Goal: Information Seeking & Learning: Learn about a topic

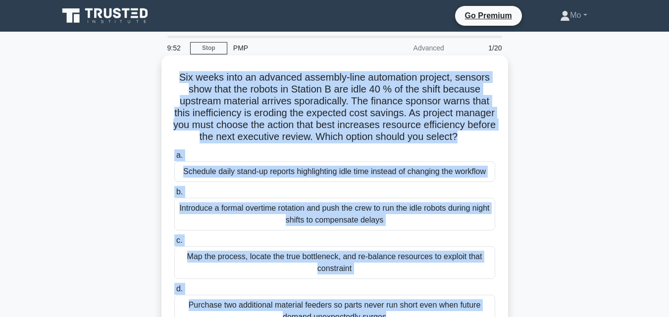
drag, startPoint x: 442, startPoint y: 163, endPoint x: 163, endPoint y: 68, distance: 294.6
click at [163, 68] on div "Six weeks into an advanced assembly-line automation project, sensors show that …" at bounding box center [334, 206] width 347 height 302
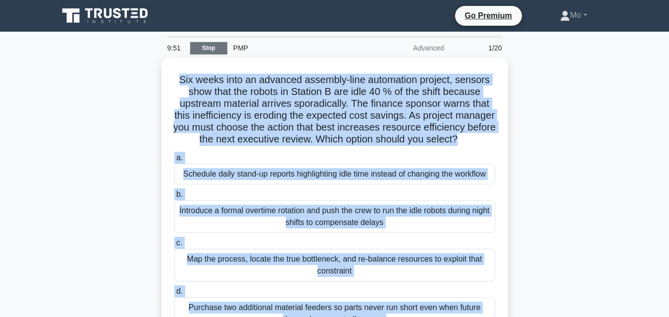
click at [210, 45] on link "Stop" at bounding box center [208, 48] width 37 height 12
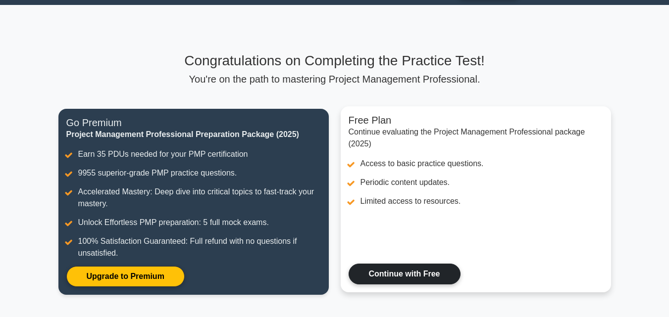
scroll to position [25, 0]
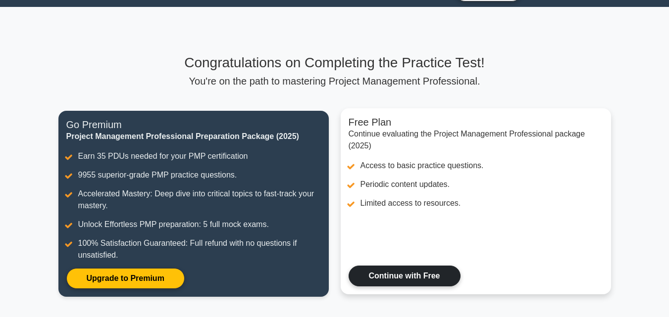
click at [410, 267] on link "Continue with Free" at bounding box center [405, 276] width 112 height 21
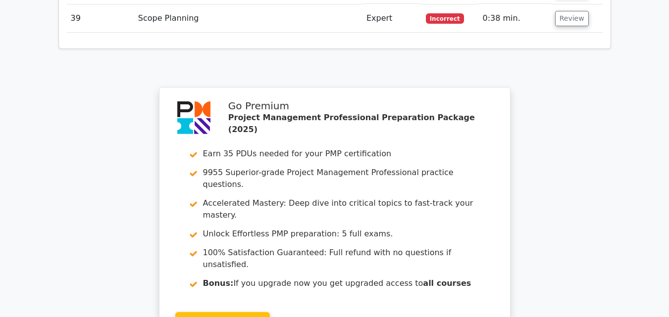
scroll to position [3014, 0]
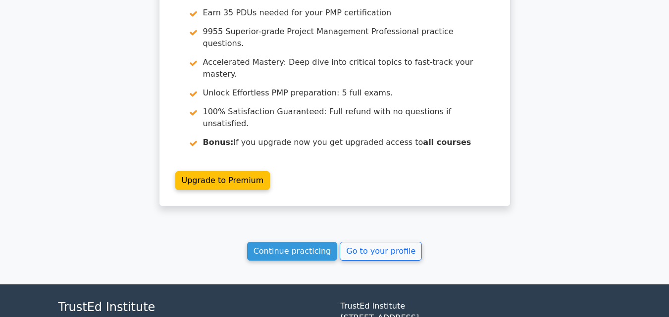
click at [307, 242] on link "Continue practicing" at bounding box center [292, 251] width 91 height 19
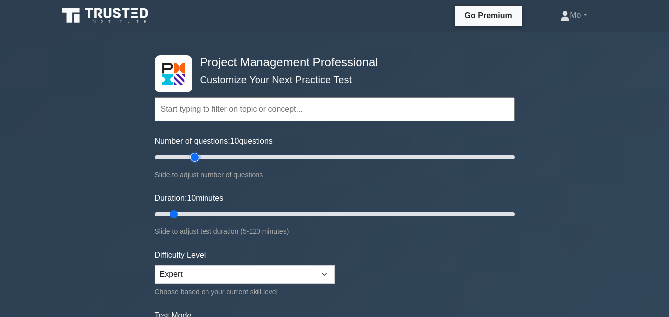
type input "25"
click at [195, 161] on input "Number of questions: 10 questions" at bounding box center [335, 158] width 360 height 12
click at [280, 219] on input "Duration: 45 minutes" at bounding box center [335, 215] width 360 height 12
type input "50"
click at [295, 215] on input "Duration: 45 minutes" at bounding box center [335, 215] width 360 height 12
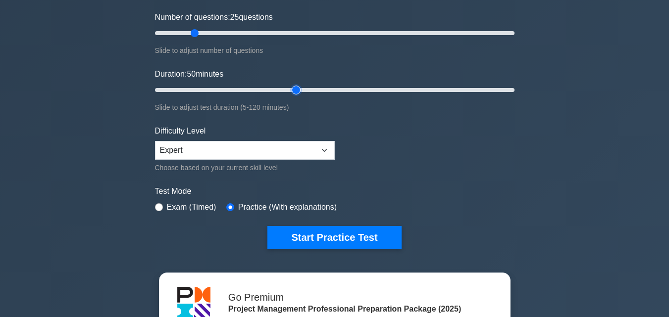
scroll to position [149, 0]
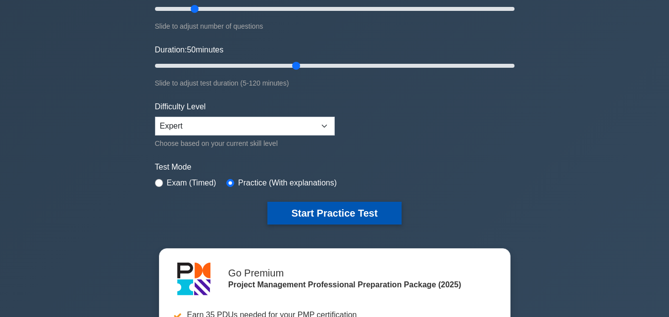
click at [315, 209] on button "Start Practice Test" at bounding box center [334, 213] width 134 height 23
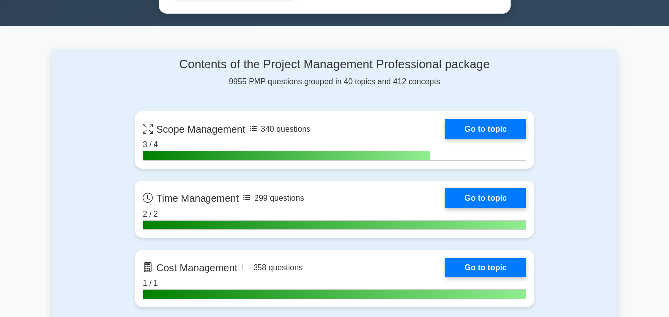
scroll to position [693, 0]
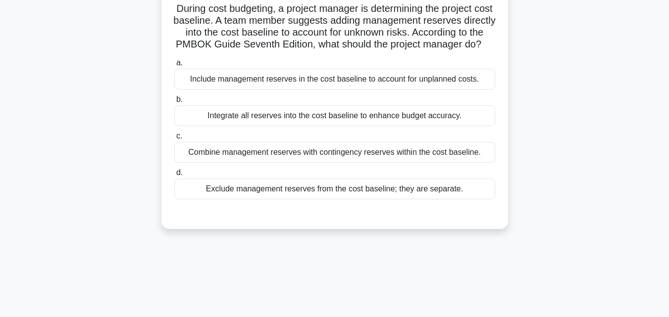
scroll to position [19, 0]
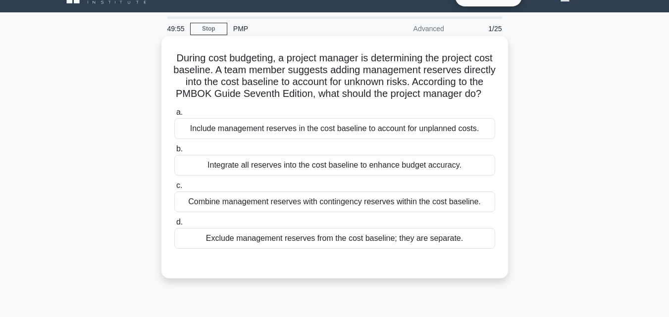
drag, startPoint x: 487, startPoint y: 263, endPoint x: 162, endPoint y: 61, distance: 382.6
click at [162, 61] on div "During cost budgeting, a project manager is determining the project cost baseli…" at bounding box center [334, 157] width 347 height 243
copy div "During cost budgeting, a project manager is determining the project cost baseli…"
click at [304, 249] on div "Exclude management reserves from the cost baseline; they are separate." at bounding box center [334, 238] width 321 height 21
click at [174, 226] on input "d. Exclude management reserves from the cost baseline; they are separate." at bounding box center [174, 222] width 0 height 6
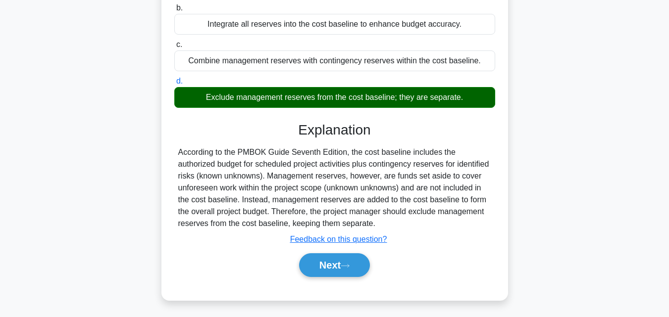
scroll to position [217, 0]
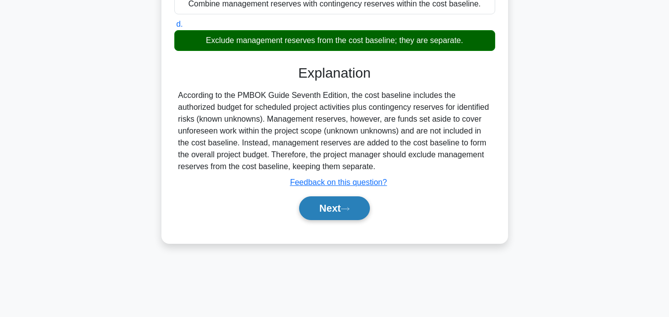
click at [333, 220] on button "Next" at bounding box center [334, 209] width 71 height 24
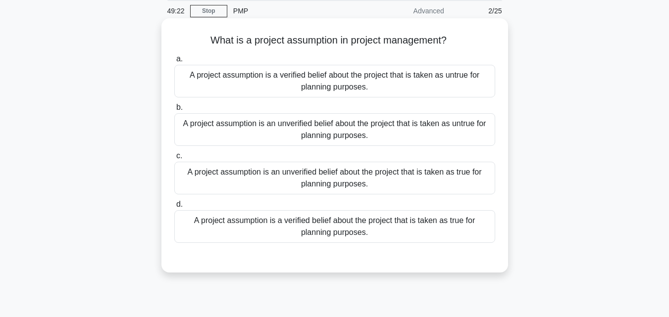
scroll to position [19, 0]
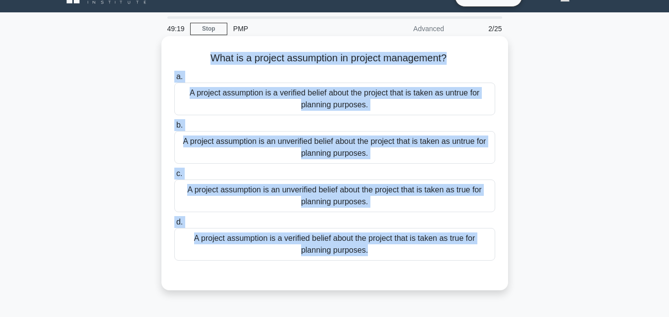
drag, startPoint x: 454, startPoint y: 276, endPoint x: 177, endPoint y: 58, distance: 352.6
click at [177, 58] on div "What is a project assumption in project management? .spinner_0XTQ{transform-ori…" at bounding box center [334, 163] width 339 height 247
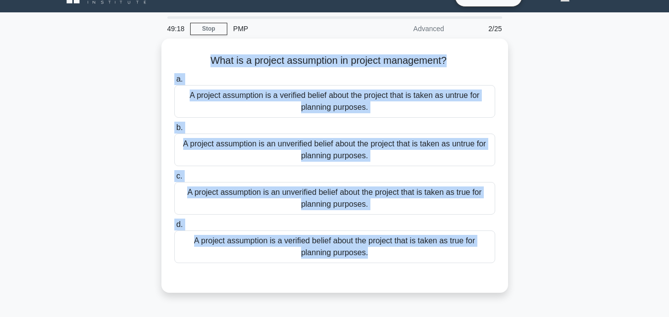
copy div "What is a project assumption in project management? .spinner_0XTQ{transform-ori…"
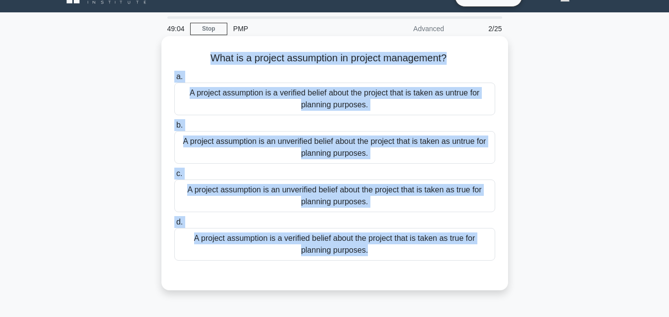
click at [248, 194] on div "A project assumption is an unverified belief about the project that is taken as…" at bounding box center [334, 196] width 321 height 33
click at [174, 177] on input "c. A project assumption is an unverified belief about the project that is taken…" at bounding box center [174, 174] width 0 height 6
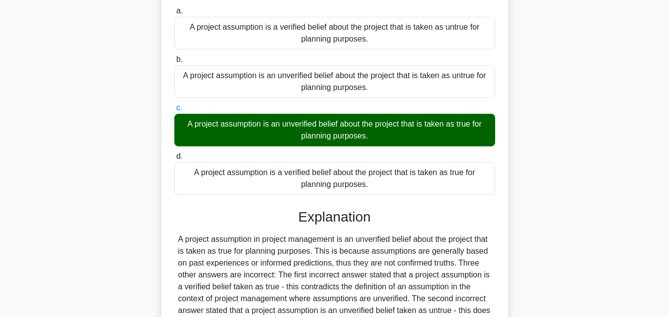
scroll to position [222, 0]
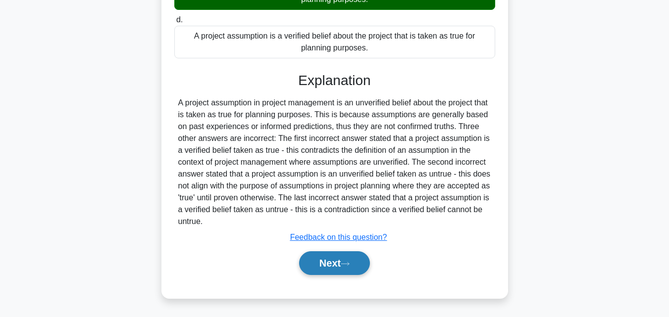
click at [321, 261] on button "Next" at bounding box center [334, 264] width 71 height 24
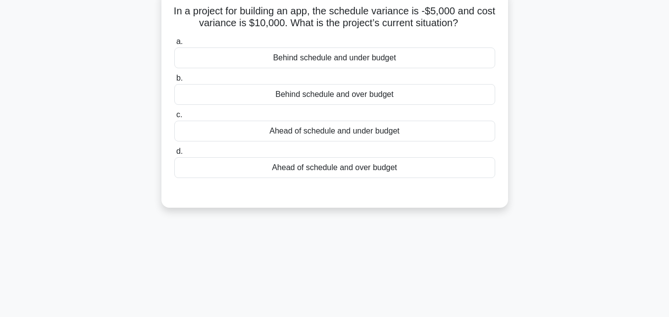
scroll to position [19, 0]
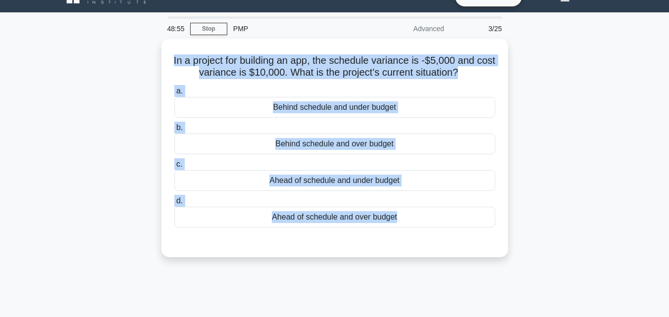
drag, startPoint x: 424, startPoint y: 249, endPoint x: 107, endPoint y: 62, distance: 368.0
click at [107, 62] on div "In a project for building an app, the schedule variance is -$5,000 and cost var…" at bounding box center [334, 154] width 565 height 231
copy div "In a project for building an app, the schedule variance is -$5,000 and cost var…"
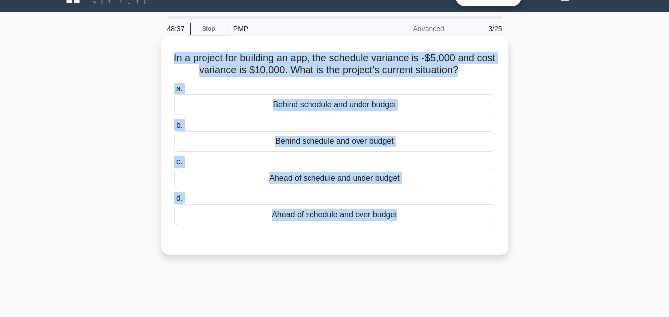
click at [325, 104] on div "Behind schedule and under budget" at bounding box center [334, 105] width 321 height 21
click at [174, 92] on input "a. Behind schedule and under budget" at bounding box center [174, 89] width 0 height 6
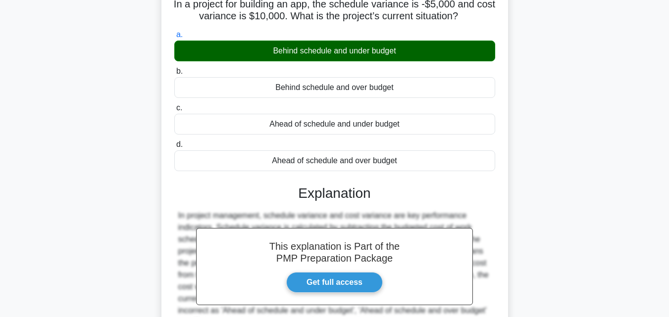
scroll to position [217, 0]
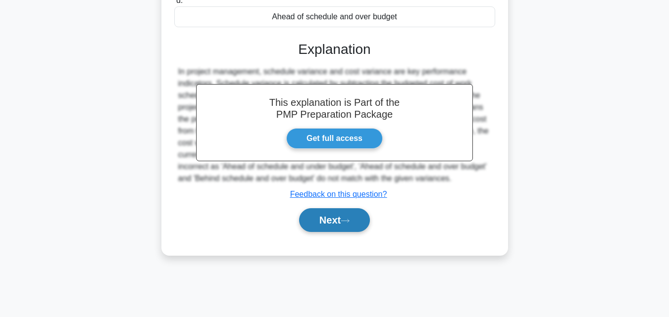
click at [355, 224] on button "Next" at bounding box center [334, 221] width 71 height 24
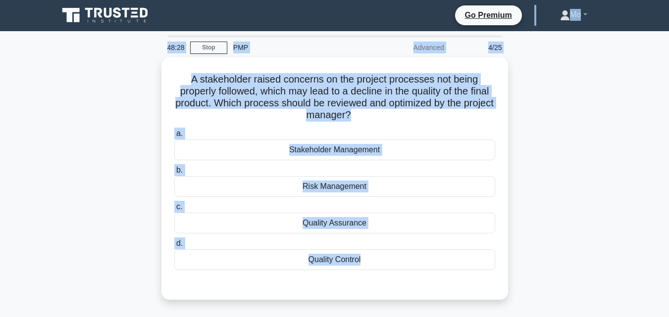
scroll to position [0, 0]
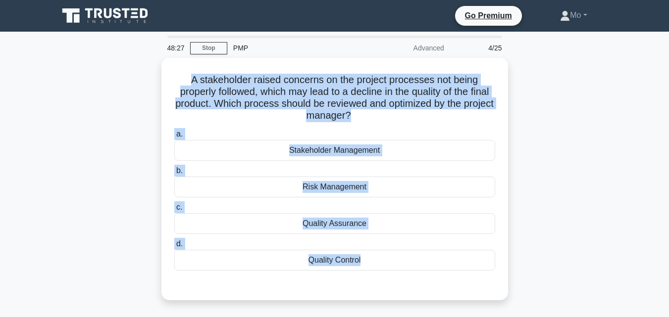
drag, startPoint x: 355, startPoint y: 226, endPoint x: 137, endPoint y: 70, distance: 267.7
click at [137, 70] on div "A stakeholder raised concerns on the project processes not being properly follo…" at bounding box center [334, 185] width 565 height 255
copy div "A stakeholder raised concerns on the project processes not being properly follo…"
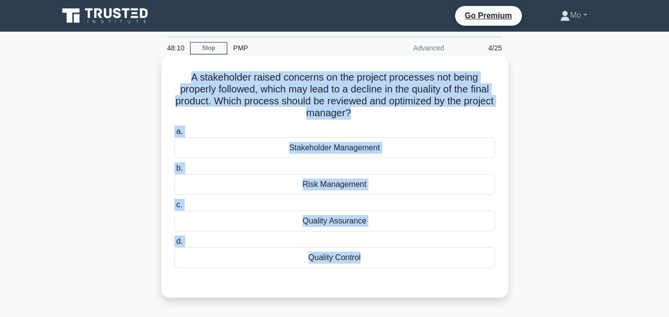
click at [363, 219] on div "Quality Assurance" at bounding box center [334, 221] width 321 height 21
click at [174, 209] on input "c. Quality Assurance" at bounding box center [174, 205] width 0 height 6
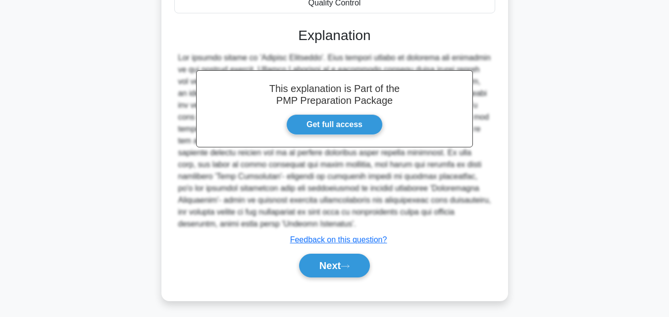
scroll to position [258, 0]
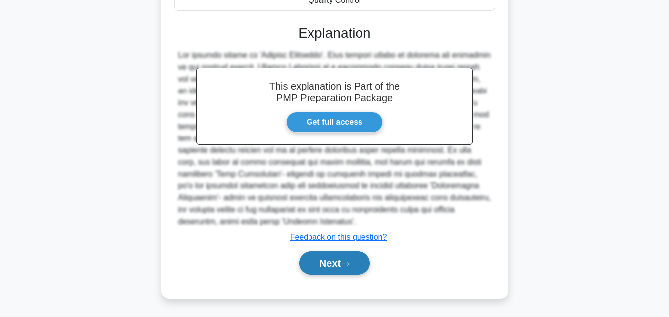
click at [345, 269] on button "Next" at bounding box center [334, 264] width 71 height 24
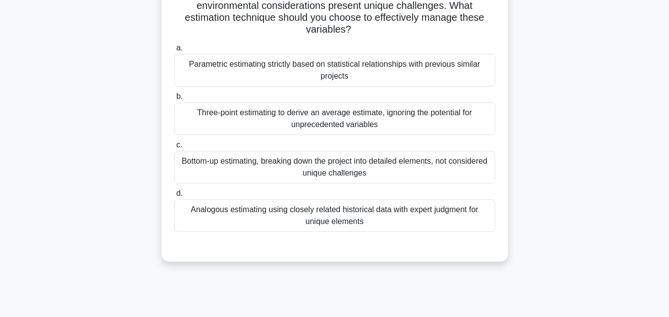
scroll to position [69, 0]
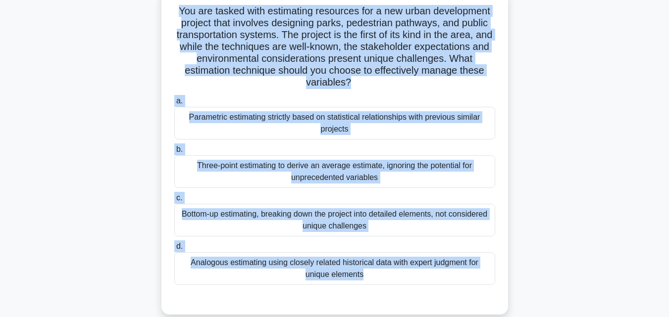
drag, startPoint x: 385, startPoint y: 288, endPoint x: 104, endPoint y: 13, distance: 392.9
click at [104, 13] on div "You are tasked with estimating resources for a new urban development project th…" at bounding box center [334, 158] width 565 height 338
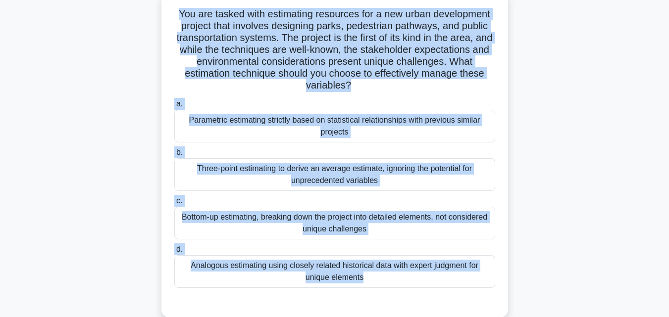
scroll to position [19, 0]
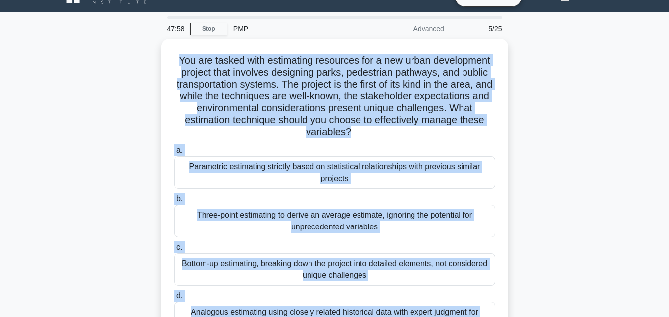
copy div "You are tasked with estimating resources for a new urban development project th…"
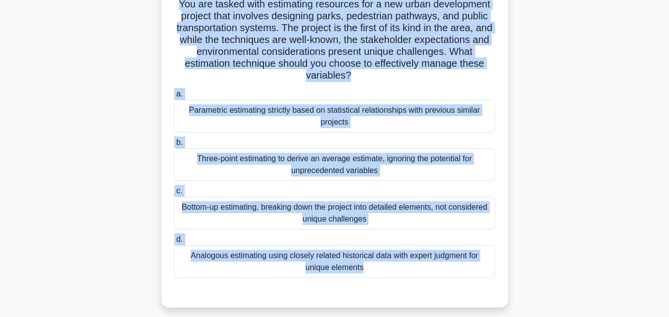
scroll to position [168, 0]
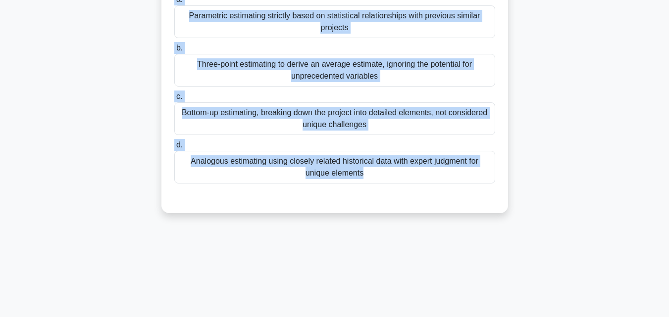
click at [309, 172] on div "Analogous estimating using closely related historical data with expert judgment…" at bounding box center [334, 167] width 321 height 33
click at [174, 149] on input "d. Analogous estimating using closely related historical data with expert judgm…" at bounding box center [174, 145] width 0 height 6
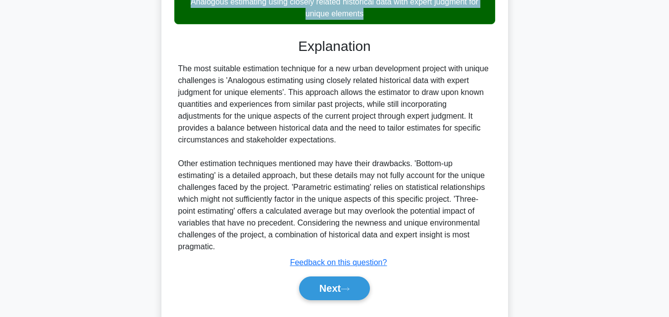
scroll to position [353, 0]
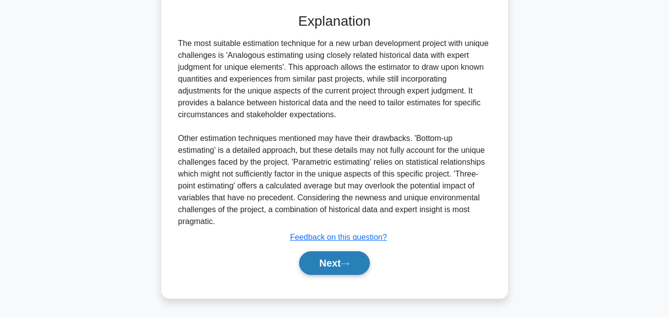
click at [344, 263] on button "Next" at bounding box center [334, 264] width 71 height 24
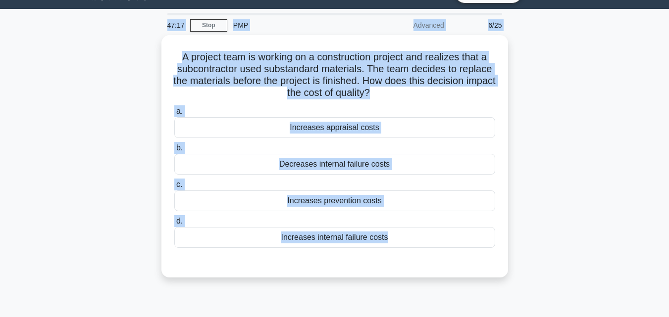
scroll to position [0, 0]
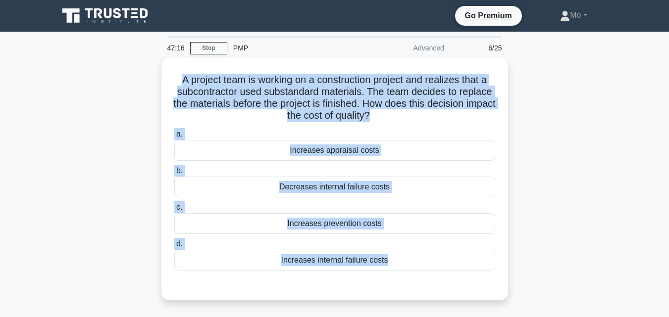
drag, startPoint x: 427, startPoint y: 223, endPoint x: 139, endPoint y: 80, distance: 321.4
click at [139, 80] on div "A project team is working on a construction project and realizes that a subcont…" at bounding box center [334, 185] width 565 height 255
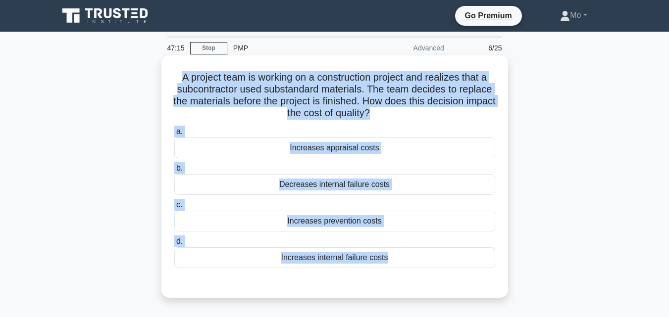
copy div "A project team is working on a construction project and realizes that a subcont…"
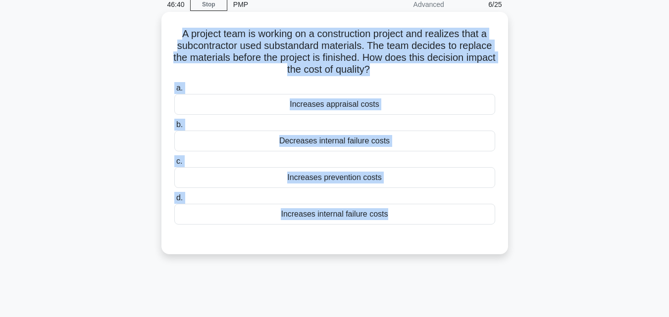
scroll to position [99, 0]
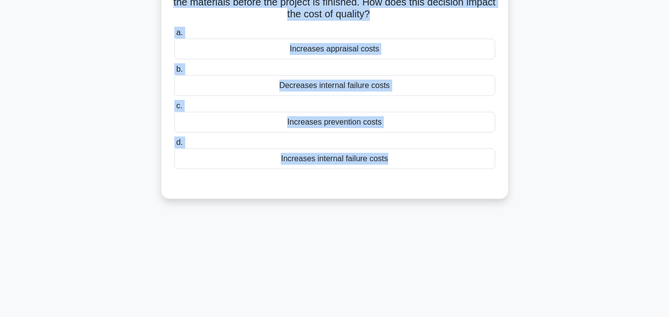
click at [347, 156] on div "Increases internal failure costs" at bounding box center [334, 159] width 321 height 21
click at [174, 146] on input "d. Increases internal failure costs" at bounding box center [174, 143] width 0 height 6
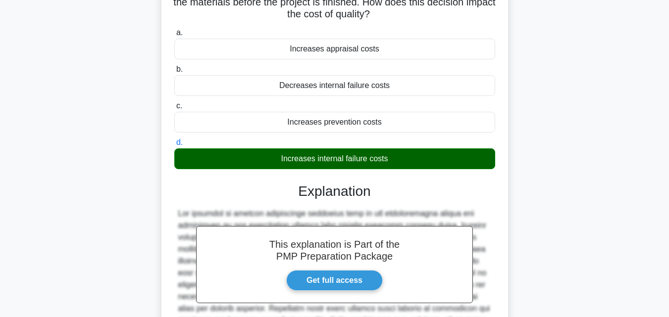
scroll to position [234, 0]
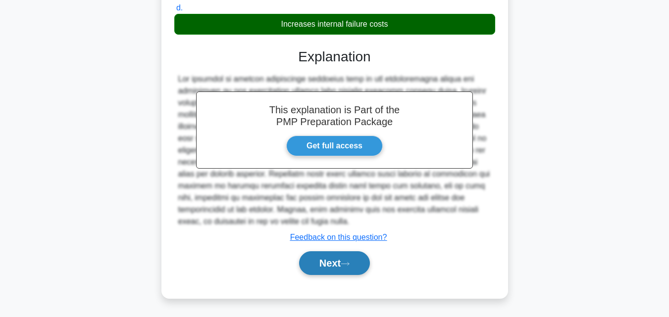
click at [335, 263] on button "Next" at bounding box center [334, 264] width 71 height 24
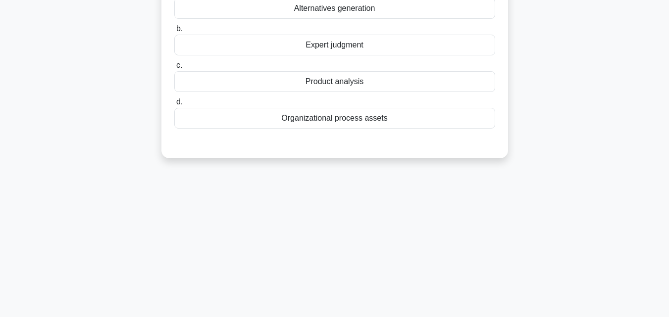
scroll to position [19, 0]
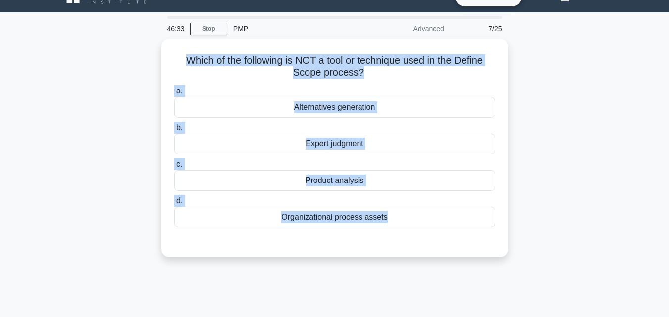
drag, startPoint x: 437, startPoint y: 232, endPoint x: 158, endPoint y: 48, distance: 333.5
click at [158, 48] on div "Which of the following is NOT a tool or technique used in the Define Scope proc…" at bounding box center [334, 154] width 565 height 231
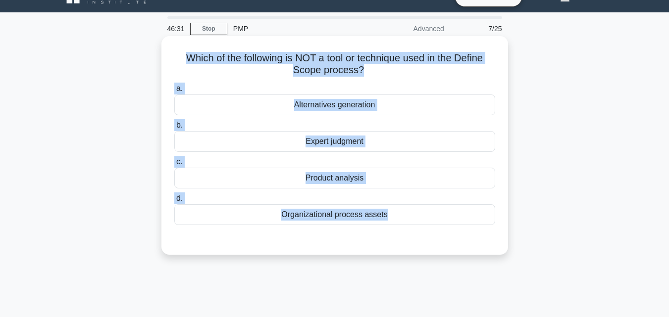
copy div "Which of the following is NOT a tool or technique used in the Define Scope proc…"
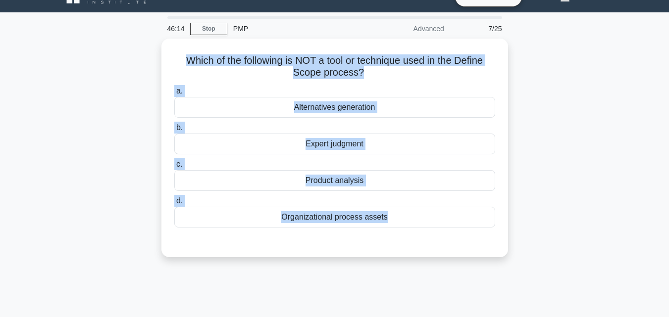
copy div "Which of the following is NOT a tool or technique used in the Define Scope proc…"
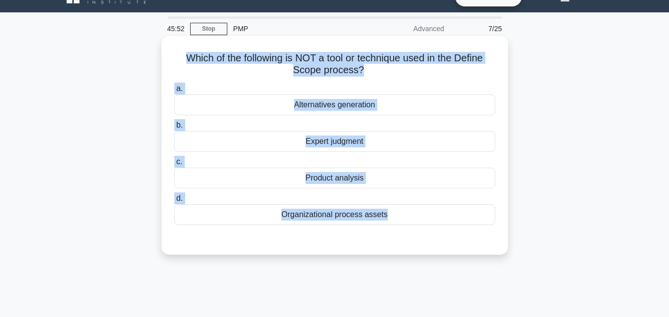
click at [312, 112] on div "Alternatives generation" at bounding box center [334, 105] width 321 height 21
click at [174, 92] on input "a. Alternatives generation" at bounding box center [174, 89] width 0 height 6
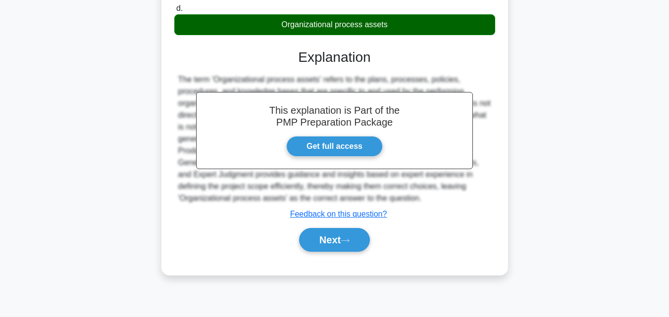
scroll to position [217, 0]
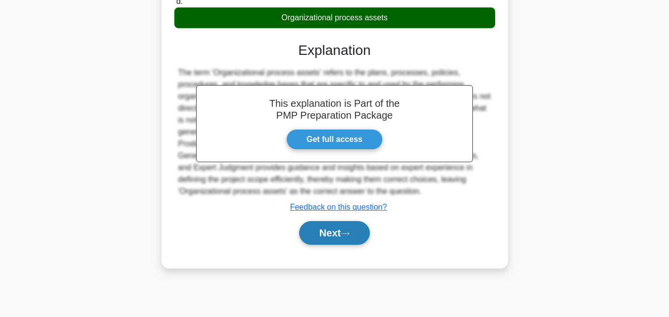
click at [348, 242] on button "Next" at bounding box center [334, 233] width 71 height 24
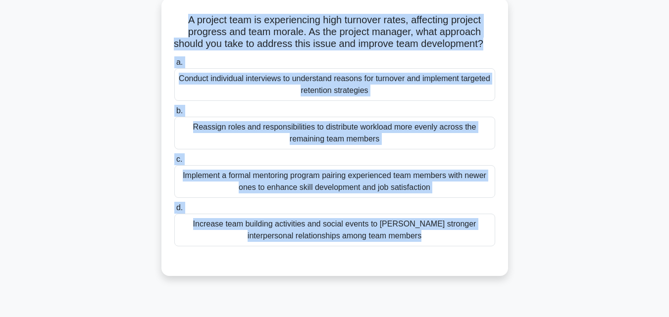
scroll to position [0, 0]
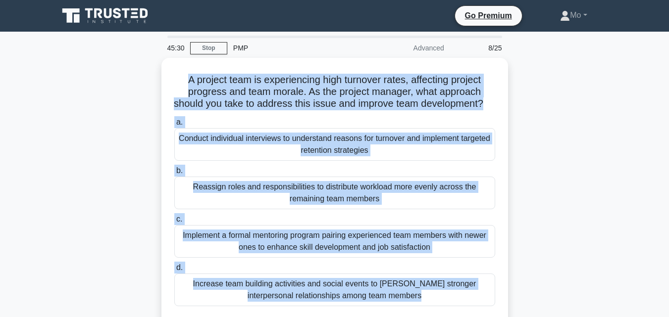
drag, startPoint x: 453, startPoint y: 202, endPoint x: 161, endPoint y: 62, distance: 323.9
click at [161, 62] on div "A project team is experiencing high turnover rates, affecting project progress …" at bounding box center [334, 203] width 565 height 290
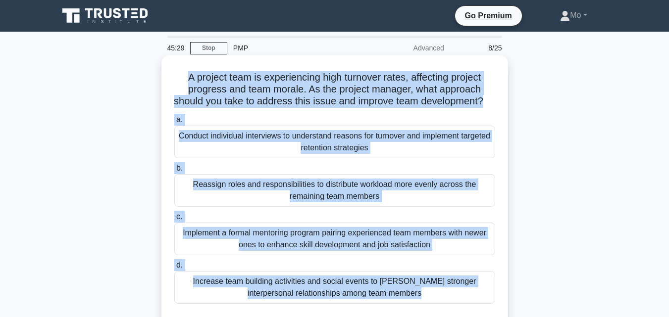
copy div "A project team is experiencing high turnover rates, affecting project progress …"
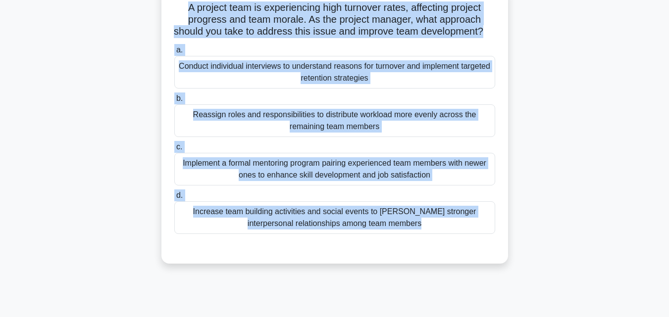
scroll to position [149, 0]
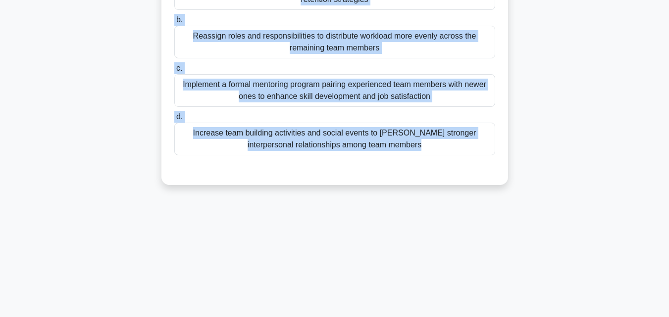
click at [369, 148] on div "Increase team building activities and social events to foster stronger interper…" at bounding box center [334, 139] width 321 height 33
click at [174, 120] on input "d. Increase team building activities and social events to foster stronger inter…" at bounding box center [174, 117] width 0 height 6
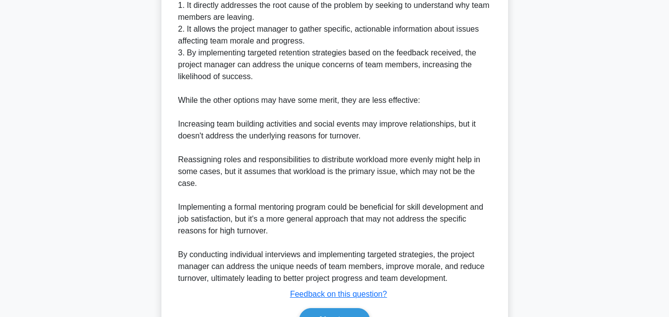
scroll to position [449, 0]
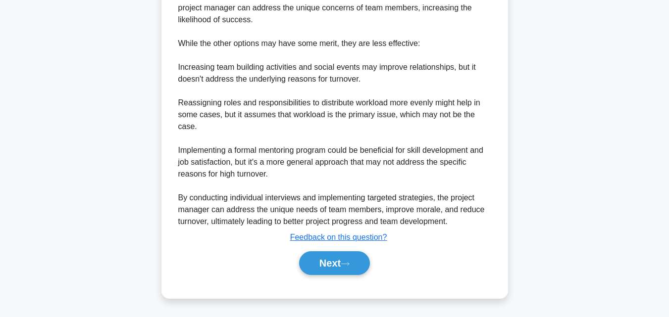
click at [349, 245] on div "Explanation The best approach to address high turnover rates and improve team d…" at bounding box center [334, 74] width 321 height 409
click at [349, 263] on icon at bounding box center [345, 263] width 9 height 5
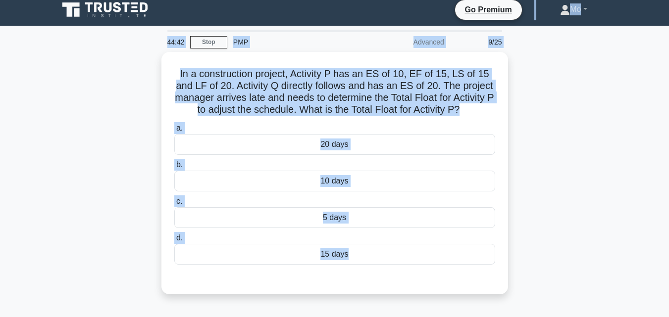
scroll to position [0, 0]
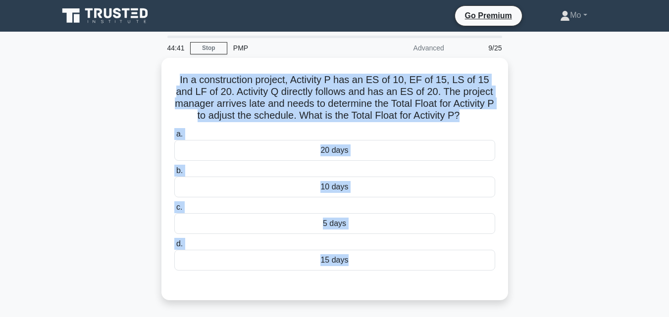
drag, startPoint x: 367, startPoint y: 226, endPoint x: 140, endPoint y: 85, distance: 267.2
click at [140, 85] on div "In a construction project, Activity P has an ES of 10, EF of 15, LS of 15 and L…" at bounding box center [334, 185] width 565 height 255
copy div "In a construction project, Activity P has an ES of 10, EF of 15, LS of 15 and L…"
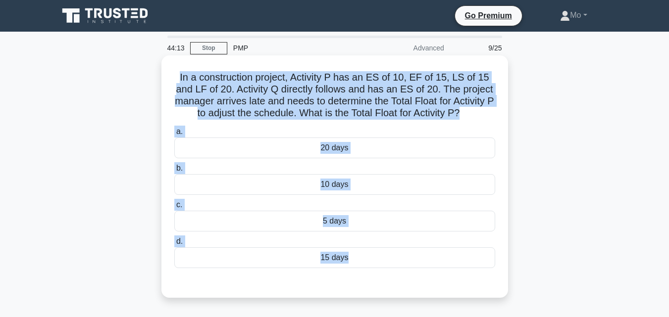
click at [339, 230] on div "5 days" at bounding box center [334, 221] width 321 height 21
click at [174, 209] on input "c. 5 days" at bounding box center [174, 205] width 0 height 6
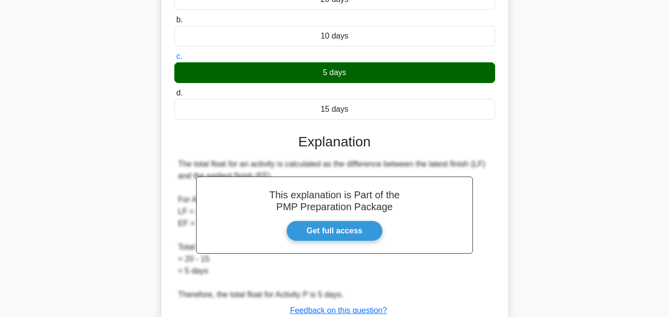
scroll to position [222, 0]
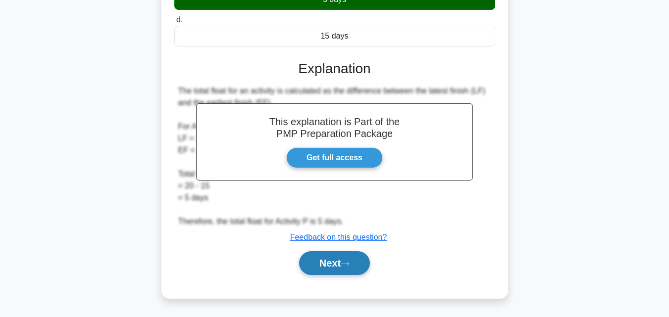
click at [351, 273] on button "Next" at bounding box center [334, 264] width 71 height 24
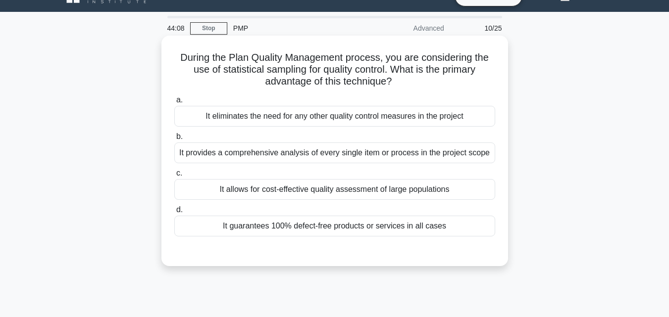
scroll to position [19, 0]
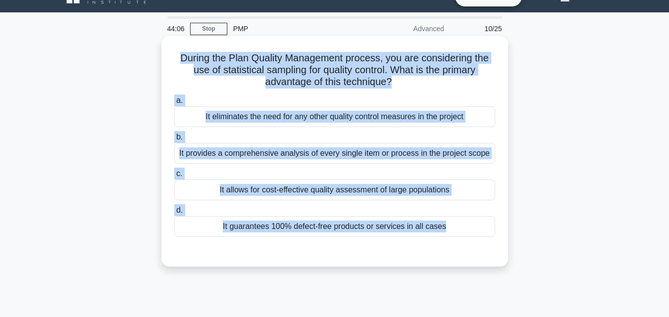
drag, startPoint x: 478, startPoint y: 254, endPoint x: 180, endPoint y: 42, distance: 365.4
click at [180, 42] on div "During the Plan Quality Management process, you are considering the use of stat…" at bounding box center [334, 151] width 339 height 223
click at [240, 198] on div "It allows for cost-effective quality assessment of large populations" at bounding box center [334, 190] width 321 height 21
click at [174, 177] on input "c. It allows for cost-effective quality assessment of large populations" at bounding box center [174, 174] width 0 height 6
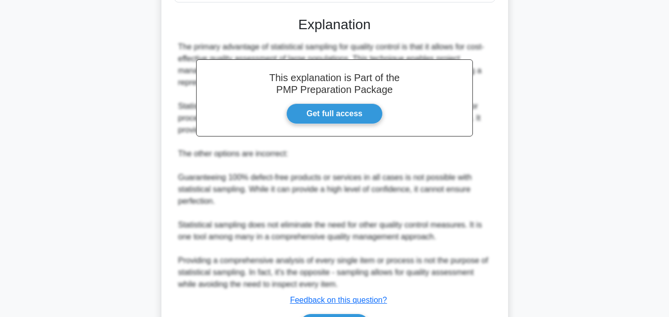
scroll to position [317, 0]
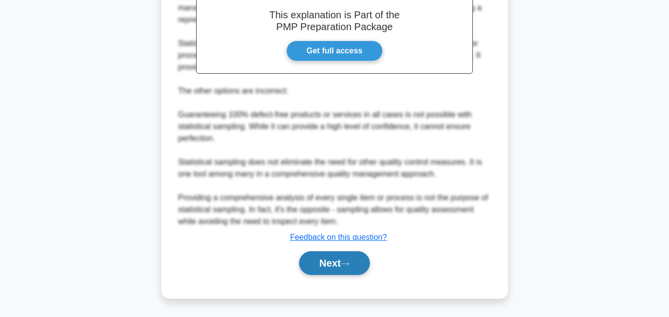
click at [348, 273] on button "Next" at bounding box center [334, 264] width 71 height 24
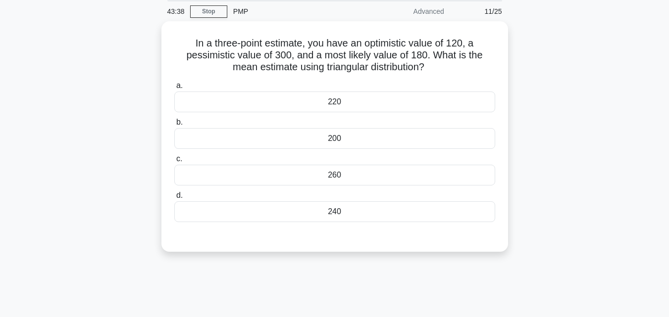
scroll to position [19, 0]
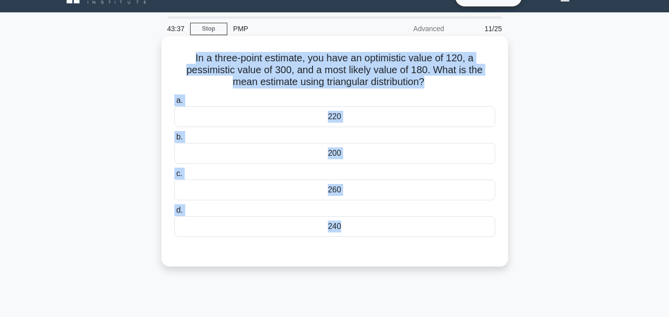
drag, startPoint x: 358, startPoint y: 269, endPoint x: 172, endPoint y: 60, distance: 279.2
click at [172, 60] on div "In a three-point estimate, you have an optimistic value of 120, a pessimistic v…" at bounding box center [334, 151] width 347 height 231
click at [313, 148] on div "200" at bounding box center [334, 153] width 321 height 21
click at [174, 141] on input "b. 200" at bounding box center [174, 137] width 0 height 6
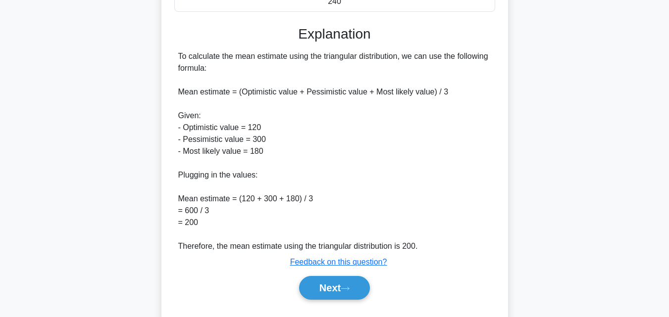
scroll to position [270, 0]
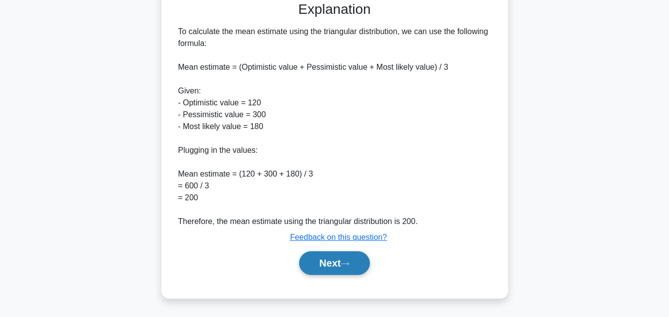
click at [344, 269] on button "Next" at bounding box center [334, 264] width 71 height 24
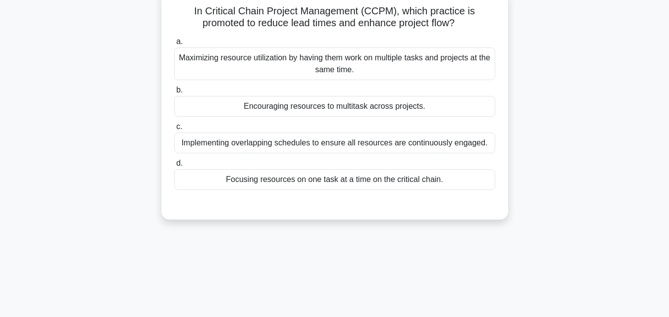
scroll to position [0, 0]
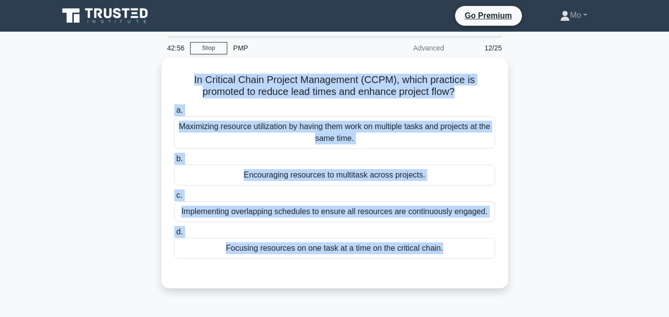
drag, startPoint x: 345, startPoint y: 265, endPoint x: 120, endPoint y: 84, distance: 289.5
click at [120, 84] on div "In Critical Chain Project Management (CCPM), which practice is promoted to redu…" at bounding box center [334, 179] width 565 height 243
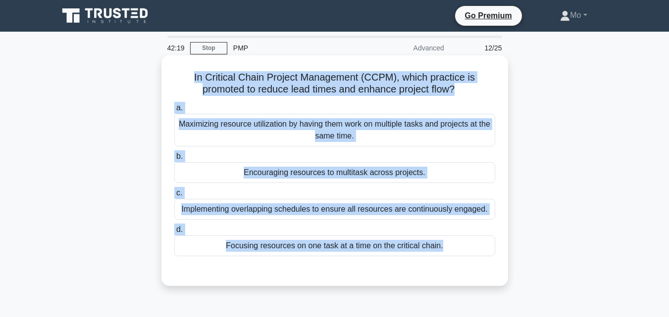
click at [269, 249] on div "Focusing resources on one task at a time on the critical chain." at bounding box center [334, 246] width 321 height 21
click at [174, 233] on input "d. Focusing resources on one task at a time on the critical chain." at bounding box center [174, 230] width 0 height 6
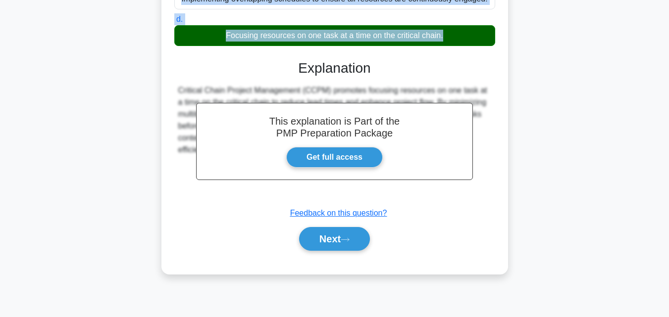
scroll to position [217, 0]
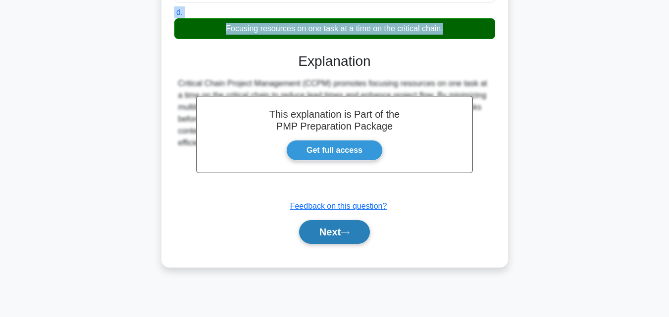
click at [353, 238] on button "Next" at bounding box center [334, 232] width 71 height 24
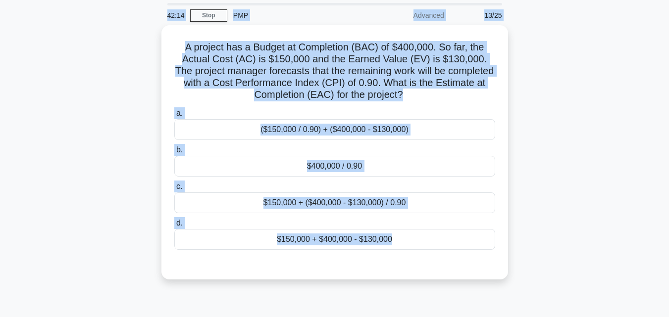
scroll to position [0, 0]
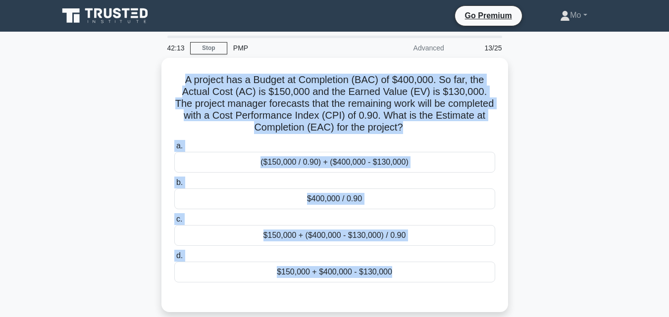
drag, startPoint x: 352, startPoint y: 240, endPoint x: 118, endPoint y: 78, distance: 284.0
click at [118, 78] on div "A project has a Budget at Completion (BAC) of $400,000. So far, the Actual Cost…" at bounding box center [334, 191] width 565 height 266
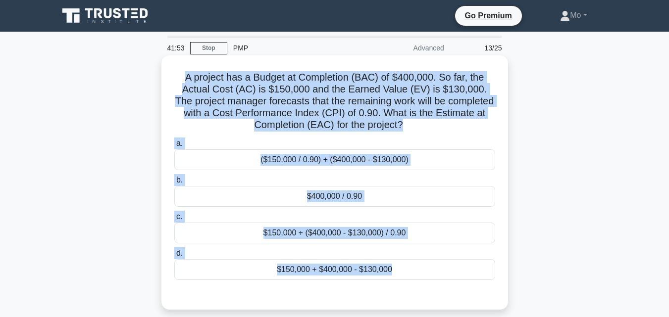
click at [263, 241] on div "$150,000 + ($400,000 - $130,000) / 0.90" at bounding box center [334, 233] width 321 height 21
click at [174, 220] on input "c. $150,000 + ($400,000 - $130,000) / 0.90" at bounding box center [174, 217] width 0 height 6
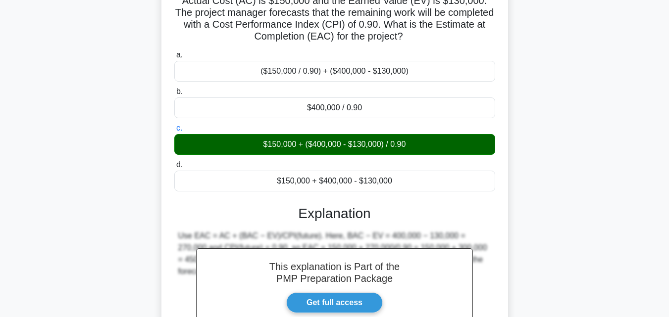
scroll to position [217, 0]
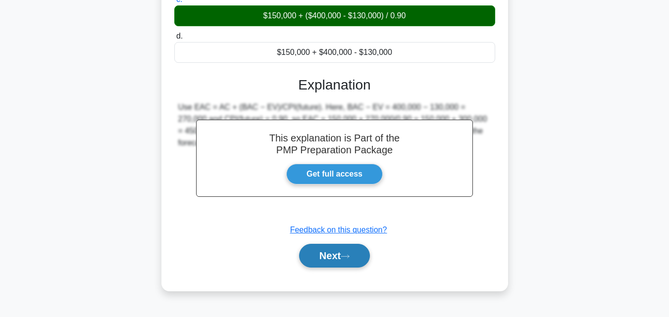
click at [339, 261] on button "Next" at bounding box center [334, 256] width 71 height 24
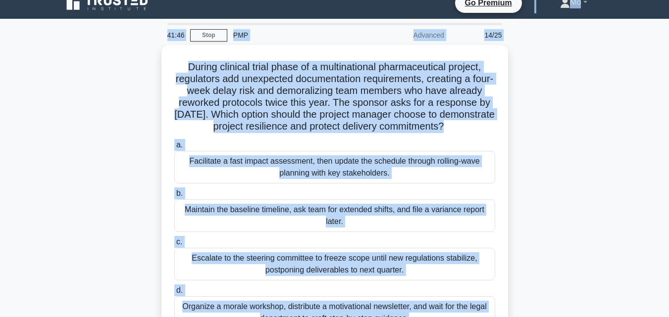
scroll to position [1, 0]
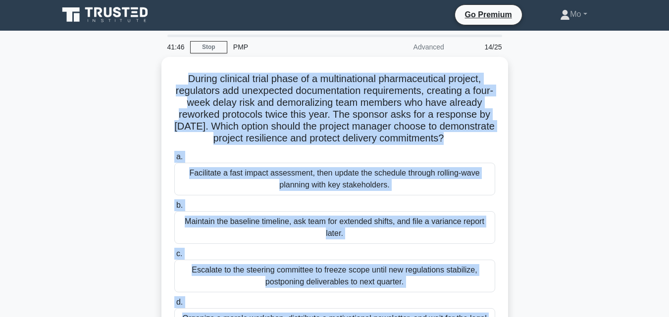
drag, startPoint x: 413, startPoint y: 277, endPoint x: 95, endPoint y: 70, distance: 379.3
click at [95, 70] on div "During clinical trial phase of a multinational pharmaceutical project, regulato…" at bounding box center [334, 220] width 565 height 326
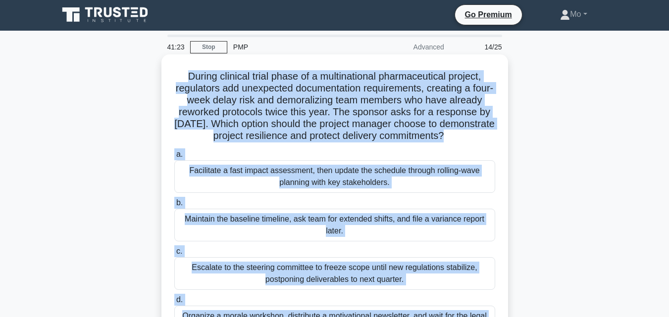
click at [284, 191] on div "Facilitate a fast impact assessment, then update the schedule through rolling-w…" at bounding box center [334, 176] width 321 height 33
click at [174, 158] on input "a. Facilitate a fast impact assessment, then update the schedule through rollin…" at bounding box center [174, 155] width 0 height 6
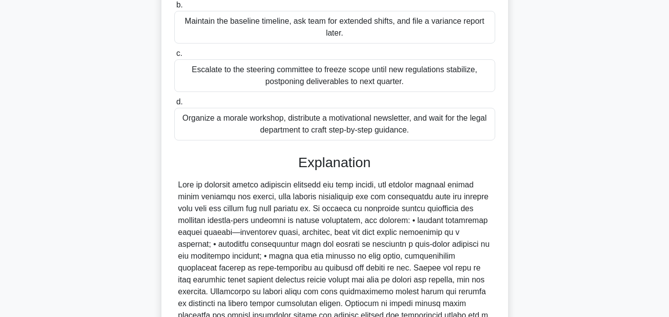
scroll to position [329, 0]
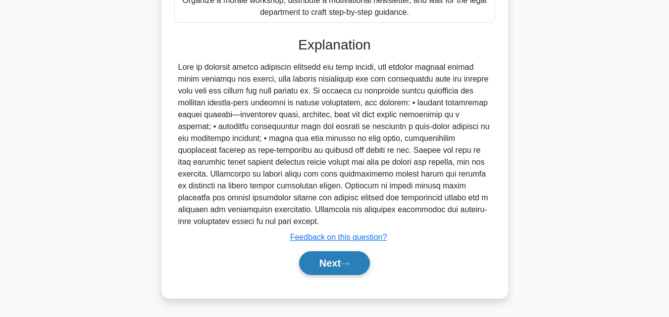
click at [322, 265] on button "Next" at bounding box center [334, 264] width 71 height 24
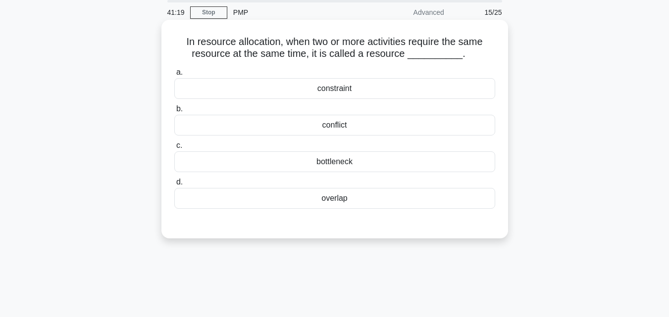
scroll to position [0, 0]
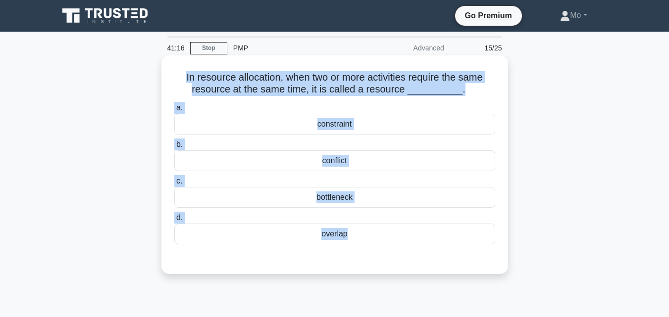
drag, startPoint x: 417, startPoint y: 255, endPoint x: 165, endPoint y: 74, distance: 309.4
click at [165, 74] on div "In resource allocation, when two or more activities require the same resource a…" at bounding box center [334, 164] width 339 height 211
click at [385, 160] on div "conflict" at bounding box center [334, 161] width 321 height 21
click at [174, 148] on input "b. conflict" at bounding box center [174, 145] width 0 height 6
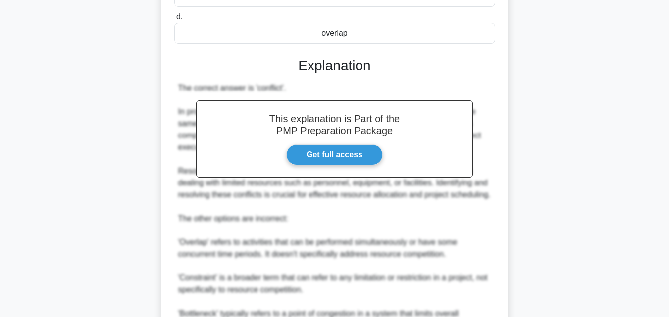
scroll to position [317, 0]
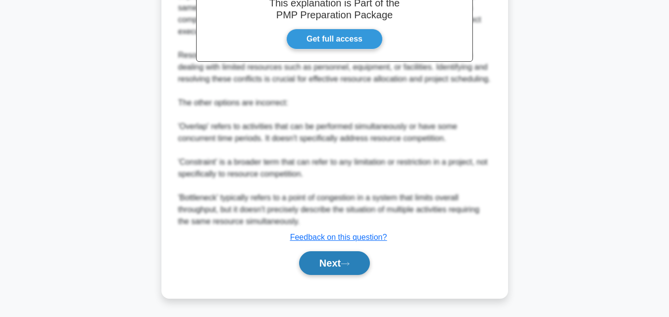
click at [350, 266] on icon at bounding box center [345, 263] width 9 height 5
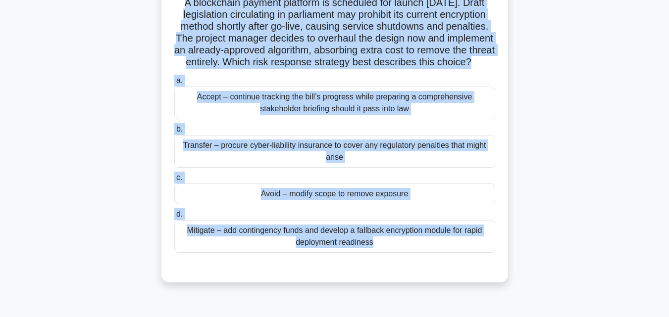
scroll to position [0, 0]
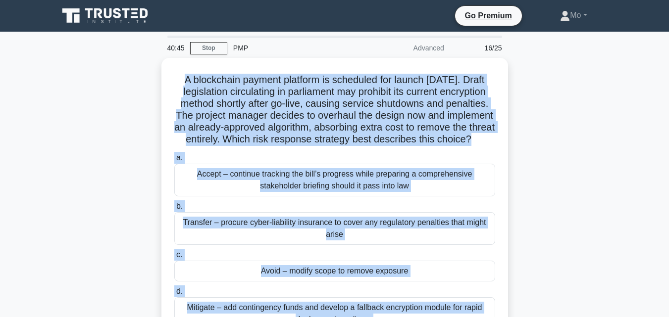
drag, startPoint x: 403, startPoint y: 260, endPoint x: 131, endPoint y: 58, distance: 339.2
click at [131, 58] on div "A blockchain payment platform is scheduled for launch in six months. Draft legi…" at bounding box center [334, 215] width 565 height 314
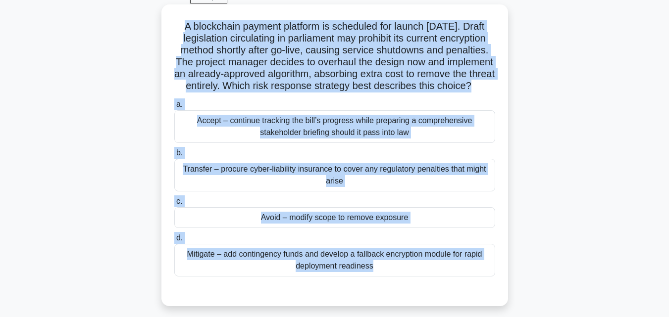
scroll to position [99, 0]
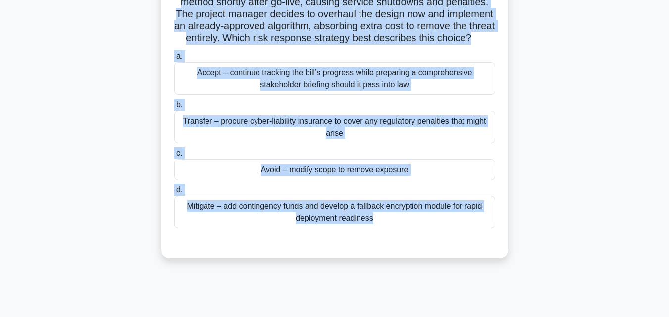
click at [354, 180] on div "Avoid – modify scope to remove exposure" at bounding box center [334, 169] width 321 height 21
click at [174, 157] on input "c. Avoid – modify scope to remove exposure" at bounding box center [174, 154] width 0 height 6
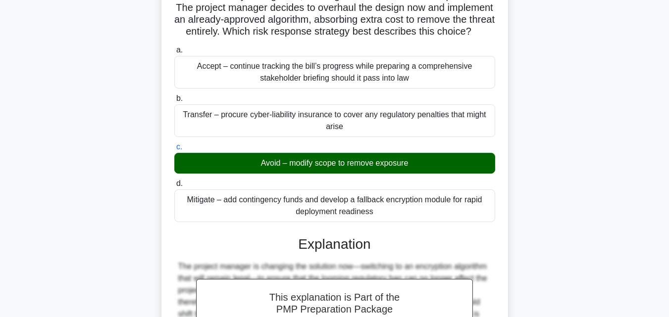
scroll to position [270, 0]
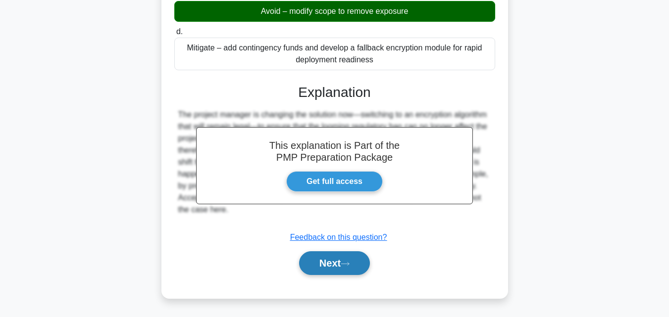
click at [341, 263] on button "Next" at bounding box center [334, 264] width 71 height 24
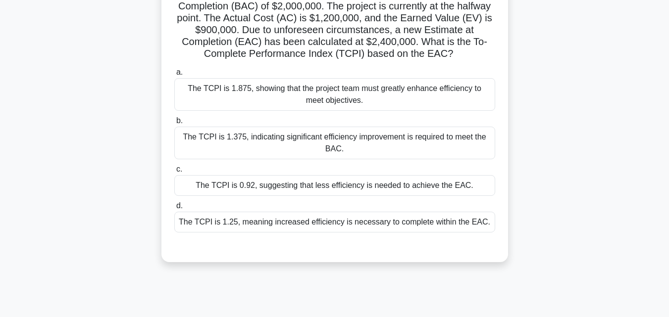
scroll to position [19, 0]
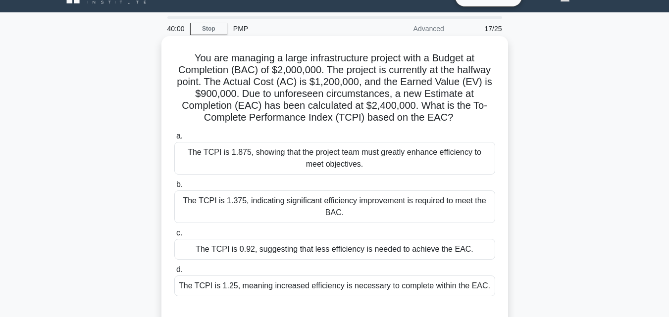
drag, startPoint x: 489, startPoint y: 288, endPoint x: 165, endPoint y: 55, distance: 398.2
click at [165, 55] on div "You are managing a large infrastructure project with a Budget at Completion (BA…" at bounding box center [334, 181] width 339 height 282
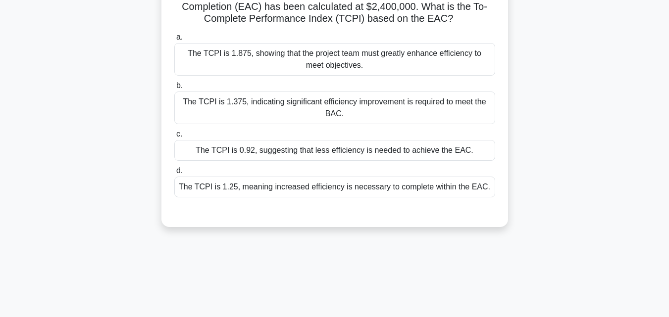
click at [368, 191] on div "The TCPI is 1.25, meaning increased efficiency is necessary to complete within …" at bounding box center [334, 187] width 321 height 21
click at [174, 174] on input "d. The TCPI is 1.25, meaning increased efficiency is necessary to complete with…" at bounding box center [174, 171] width 0 height 6
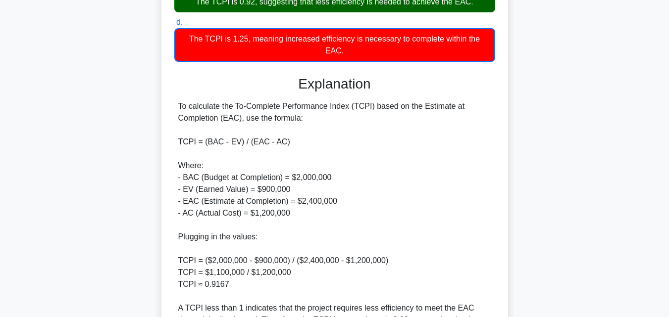
scroll to position [366, 0]
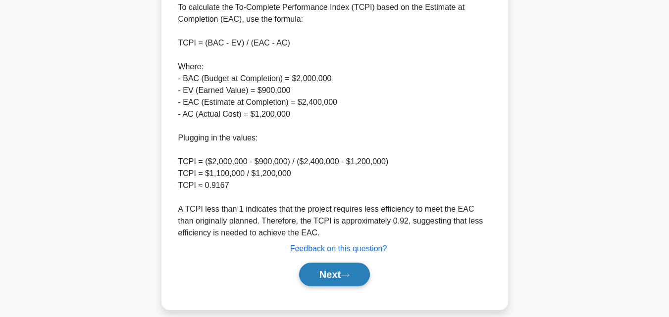
click at [352, 268] on button "Next" at bounding box center [334, 275] width 71 height 24
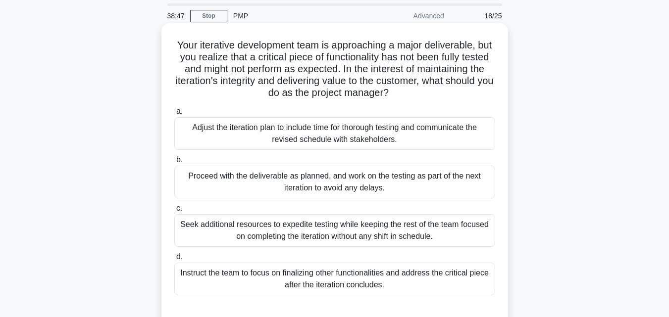
scroll to position [50, 0]
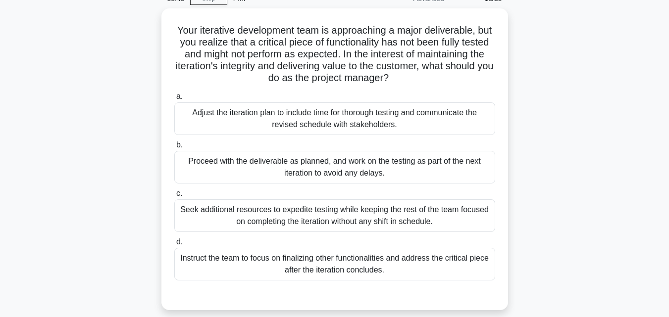
drag, startPoint x: 452, startPoint y: 275, endPoint x: 47, endPoint y: 21, distance: 478.4
click at [47, 21] on main "38:45 Stop PMP Advanced 18/25 Your iterative development team is approaching a …" at bounding box center [334, 233] width 669 height 503
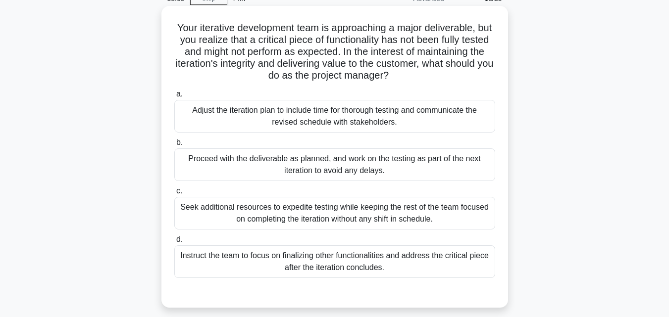
click at [302, 112] on div "Adjust the iteration plan to include time for thorough testing and communicate …" at bounding box center [334, 116] width 321 height 33
click at [174, 98] on input "a. Adjust the iteration plan to include time for thorough testing and communica…" at bounding box center [174, 94] width 0 height 6
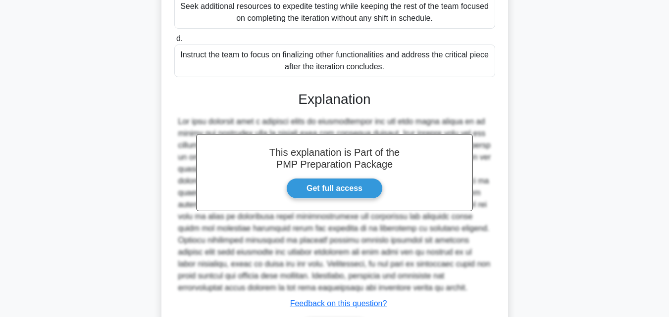
scroll to position [317, 0]
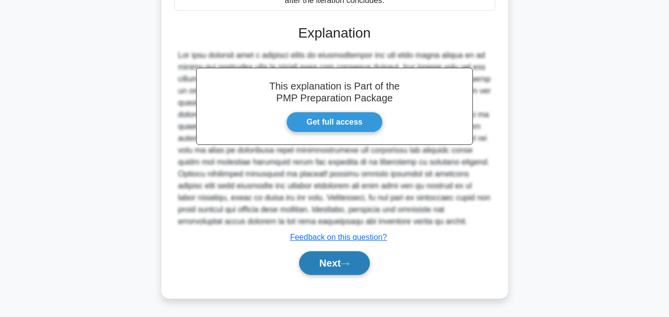
click at [343, 274] on button "Next" at bounding box center [334, 264] width 71 height 24
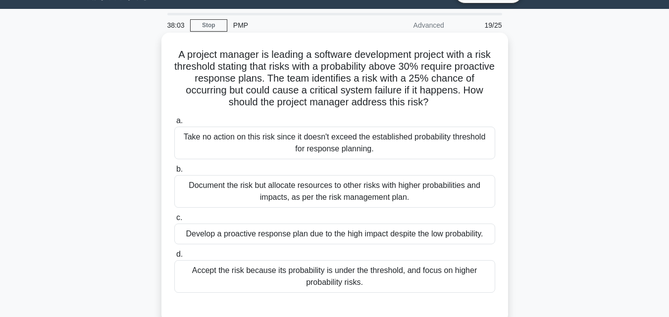
scroll to position [19, 0]
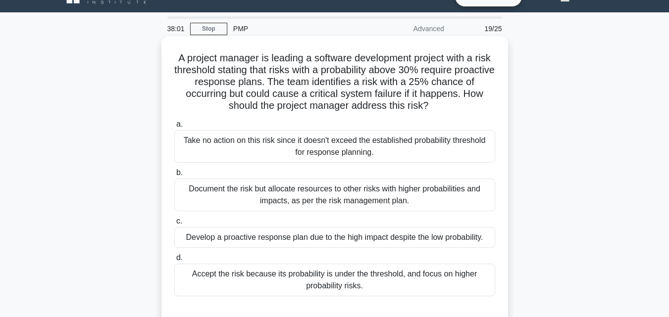
drag, startPoint x: 385, startPoint y: 296, endPoint x: 173, endPoint y: 57, distance: 319.6
click at [173, 57] on div "A project manager is leading a software development project with a risk thresho…" at bounding box center [334, 181] width 339 height 282
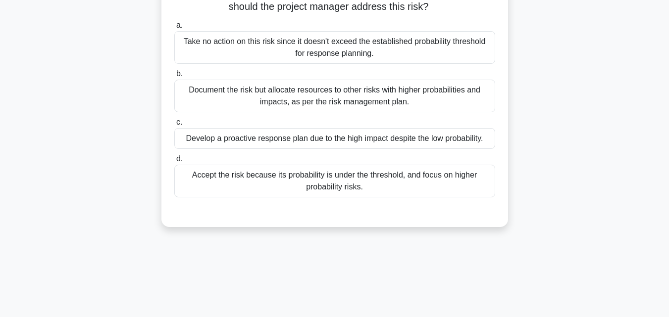
click at [266, 135] on div "Develop a proactive response plan due to the high impact despite the low probab…" at bounding box center [334, 138] width 321 height 21
click at [174, 126] on input "c. Develop a proactive response plan due to the high impact despite the low pro…" at bounding box center [174, 122] width 0 height 6
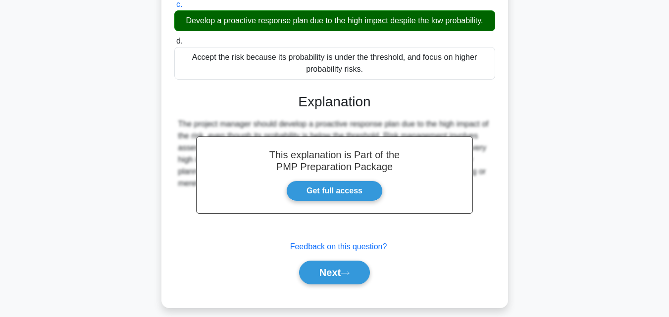
scroll to position [246, 0]
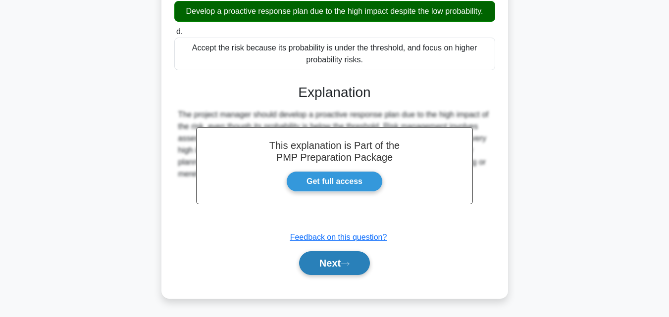
click at [346, 269] on button "Next" at bounding box center [334, 264] width 71 height 24
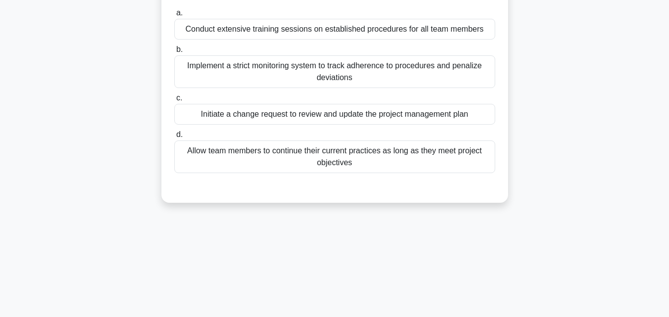
scroll to position [69, 0]
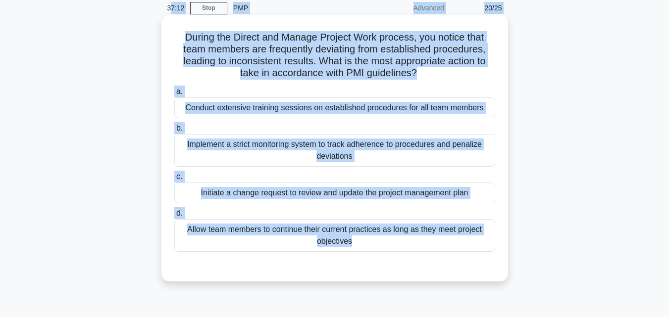
drag, startPoint x: 346, startPoint y: 268, endPoint x: 172, endPoint y: 8, distance: 312.8
click at [172, 8] on div "37:12 Stop PMP Advanced 20/25 During the Direct and Manage Project Work process…" at bounding box center [334, 243] width 565 height 495
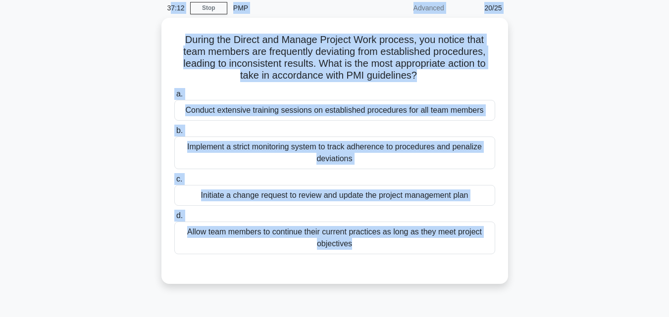
scroll to position [34, 0]
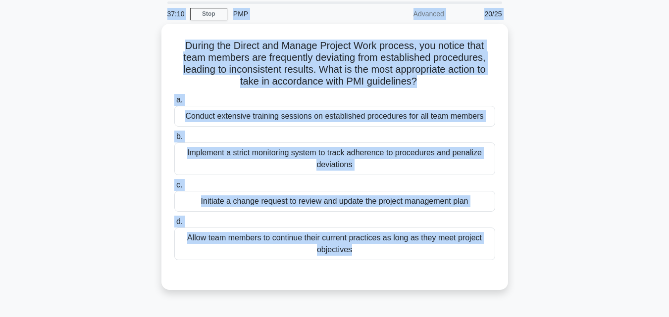
click at [110, 172] on div "During the Direct and Manage Project Work process, you notice that team members…" at bounding box center [334, 163] width 565 height 278
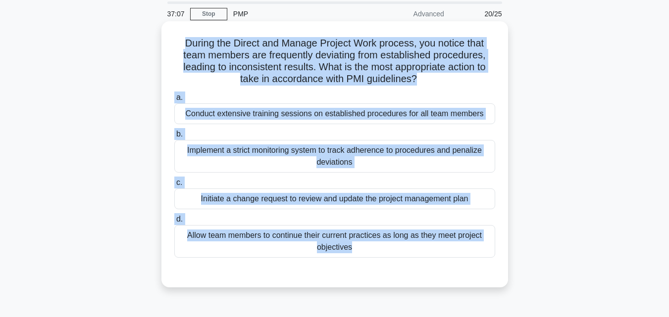
drag, startPoint x: 415, startPoint y: 264, endPoint x: 162, endPoint y: 48, distance: 333.0
click at [162, 48] on div "During the Direct and Manage Project Work process, you notice that team members…" at bounding box center [334, 154] width 347 height 266
click at [362, 116] on div "Conduct extensive training sessions on established procedures for all team memb…" at bounding box center [334, 114] width 321 height 21
click at [174, 101] on input "a. Conduct extensive training sessions on established procedures for all team m…" at bounding box center [174, 98] width 0 height 6
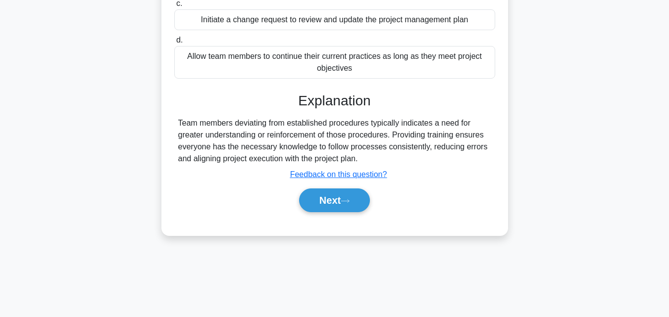
scroll to position [217, 0]
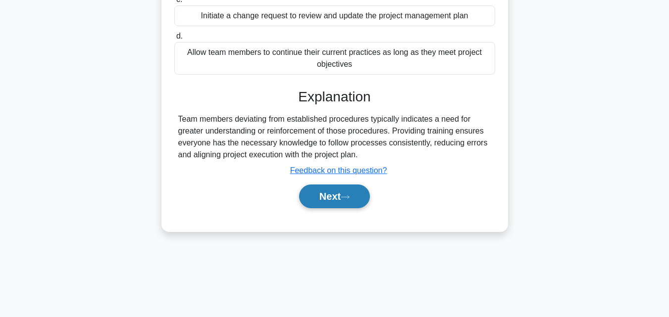
click at [349, 209] on button "Next" at bounding box center [334, 197] width 71 height 24
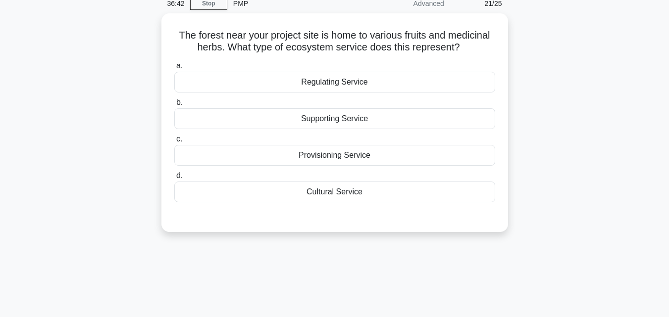
scroll to position [0, 0]
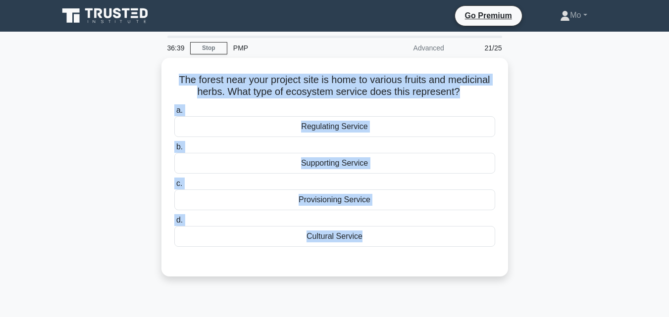
drag, startPoint x: 378, startPoint y: 278, endPoint x: 148, endPoint y: 81, distance: 302.8
click at [148, 81] on div "The forest near your project site is home to various fruits and medicinal herbs…" at bounding box center [334, 173] width 565 height 231
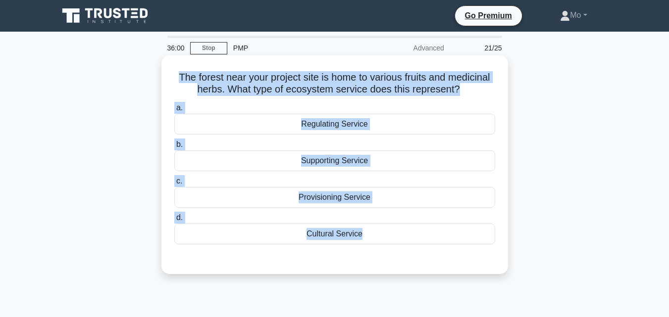
click at [385, 203] on div "Provisioning Service" at bounding box center [334, 197] width 321 height 21
click at [174, 185] on input "c. Provisioning Service" at bounding box center [174, 181] width 0 height 6
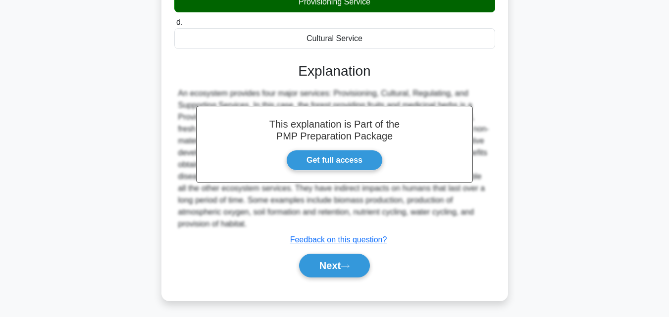
scroll to position [217, 0]
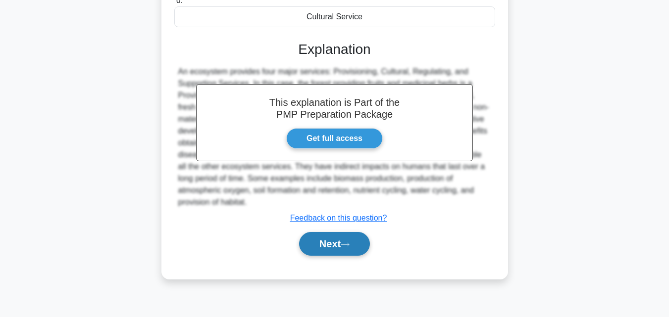
click at [342, 246] on button "Next" at bounding box center [334, 244] width 71 height 24
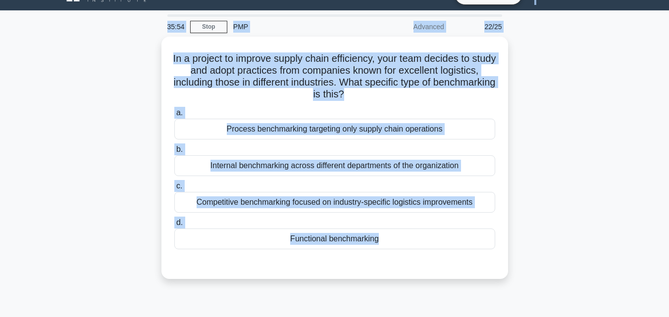
scroll to position [0, 0]
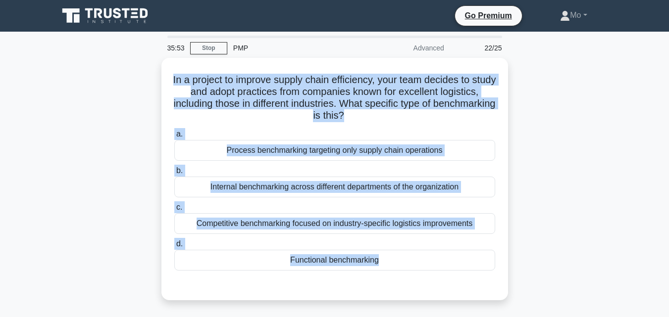
drag, startPoint x: 426, startPoint y: 262, endPoint x: 129, endPoint y: 66, distance: 355.8
click at [129, 66] on div "35:53 Stop PMP Advanced 22/25 In a project to improve supply chain efficiency, …" at bounding box center [334, 283] width 565 height 495
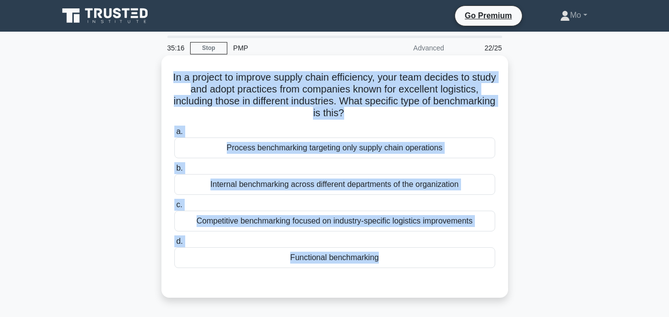
click at [333, 258] on div "Functional benchmarking" at bounding box center [334, 258] width 321 height 21
click at [174, 245] on input "d. Functional benchmarking" at bounding box center [174, 242] width 0 height 6
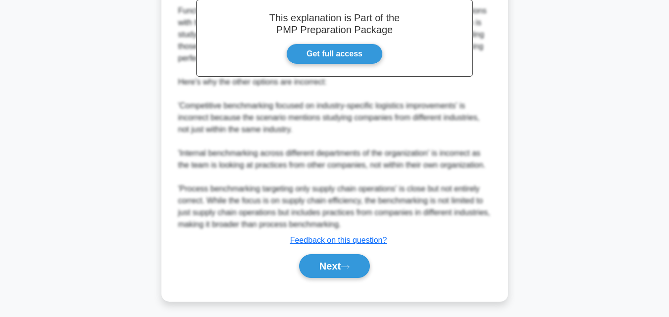
scroll to position [329, 0]
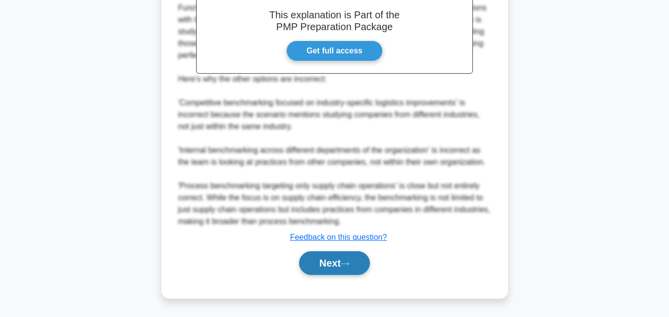
click at [331, 258] on button "Next" at bounding box center [334, 264] width 71 height 24
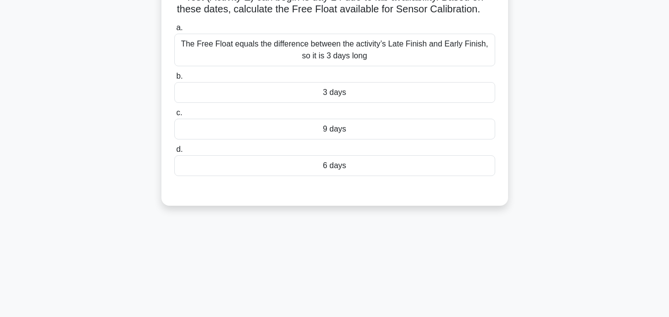
scroll to position [19, 0]
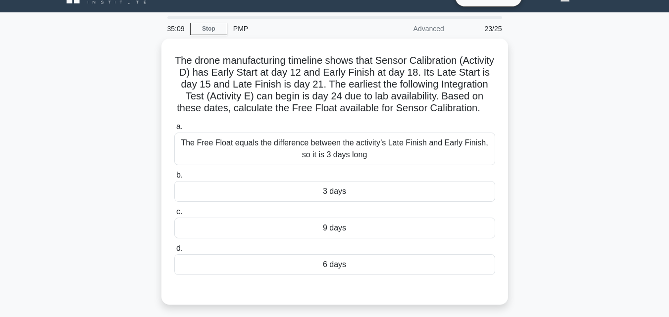
drag, startPoint x: 418, startPoint y: 283, endPoint x: 160, endPoint y: 64, distance: 338.0
click at [160, 64] on div "The drone manufacturing timeline shows that Sensor Calibration (Activity D) has…" at bounding box center [334, 178] width 565 height 278
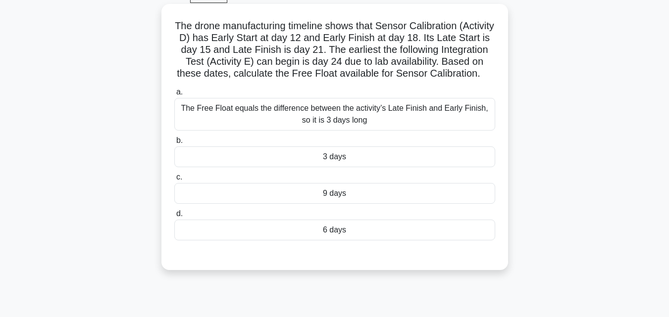
scroll to position [69, 0]
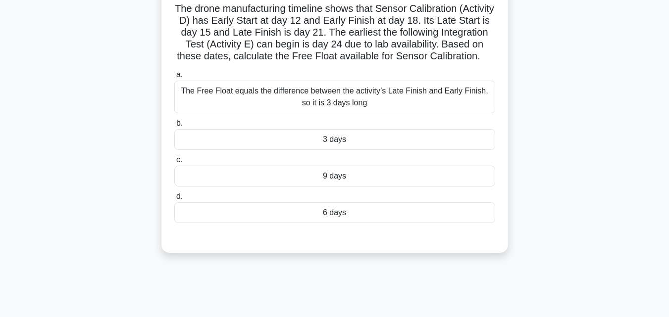
click at [289, 128] on div "a. The Free Float equals the difference between the activity’s Late Finish and …" at bounding box center [334, 146] width 333 height 158
click at [327, 223] on div "6 days" at bounding box center [334, 213] width 321 height 21
click at [174, 200] on input "d. 6 days" at bounding box center [174, 197] width 0 height 6
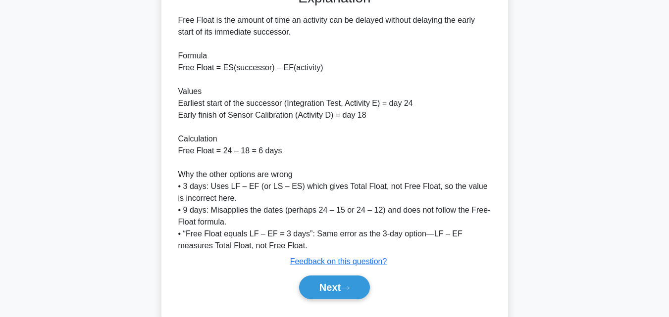
scroll to position [353, 0]
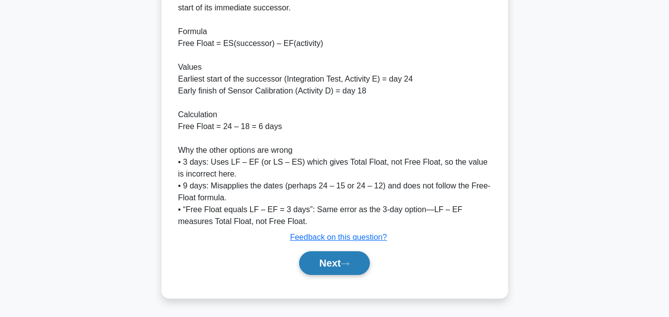
click at [349, 266] on icon at bounding box center [345, 263] width 9 height 5
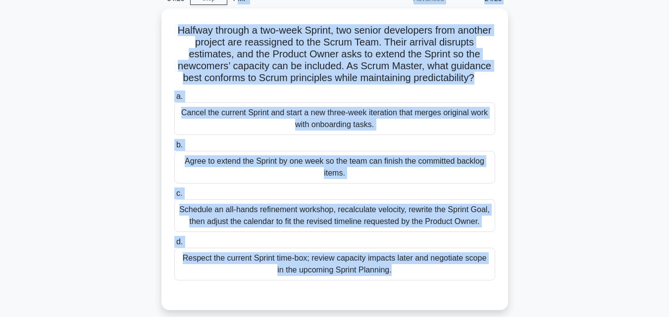
scroll to position [0, 0]
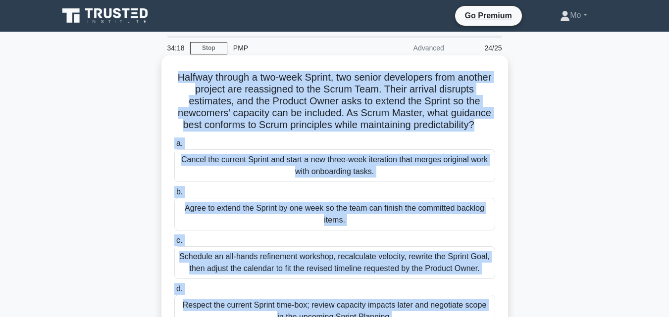
drag, startPoint x: 445, startPoint y: 289, endPoint x: 181, endPoint y: 76, distance: 339.2
click at [181, 76] on div "Halfway through a two-week Sprint, two senior developers from another project a…" at bounding box center [334, 206] width 339 height 294
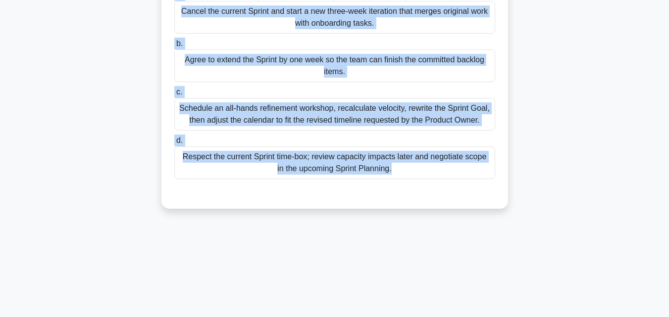
click at [299, 167] on div "Respect the current Sprint time-box; review capacity impacts later and negotiat…" at bounding box center [334, 163] width 321 height 33
click at [174, 144] on input "d. Respect the current Sprint time-box; review capacity impacts later and negot…" at bounding box center [174, 141] width 0 height 6
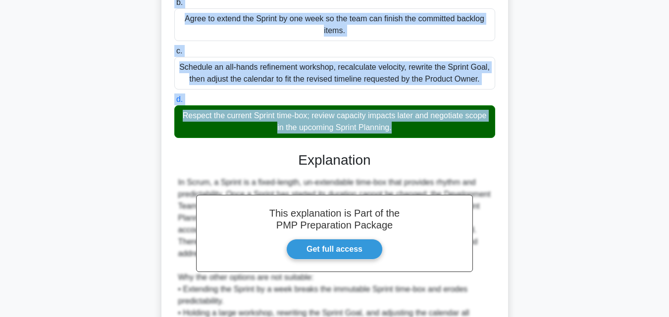
scroll to position [329, 0]
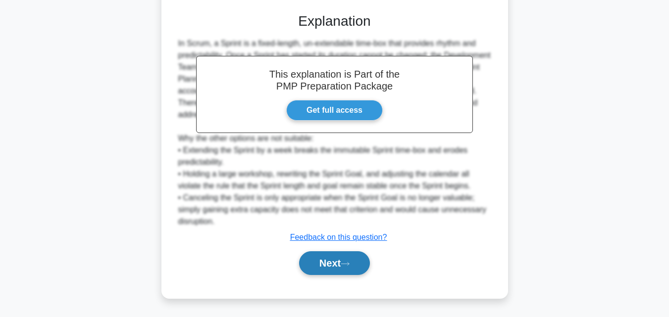
click at [356, 258] on button "Next" at bounding box center [334, 264] width 71 height 24
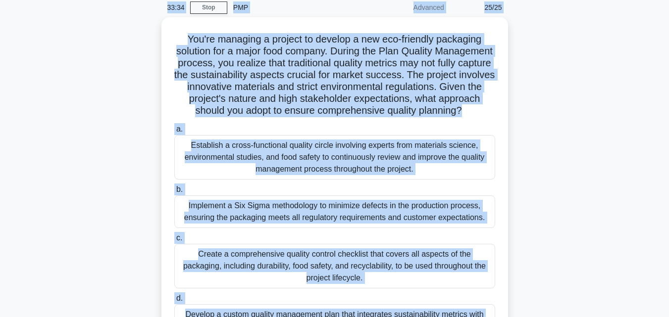
scroll to position [32, 0]
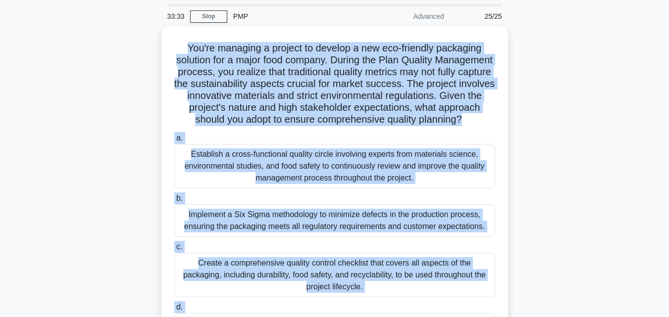
drag, startPoint x: 417, startPoint y: 265, endPoint x: 126, endPoint y: 50, distance: 361.7
click at [126, 50] on div "You're managing a project to develop a new eco-friendly packaging solution for …" at bounding box center [334, 212] width 565 height 373
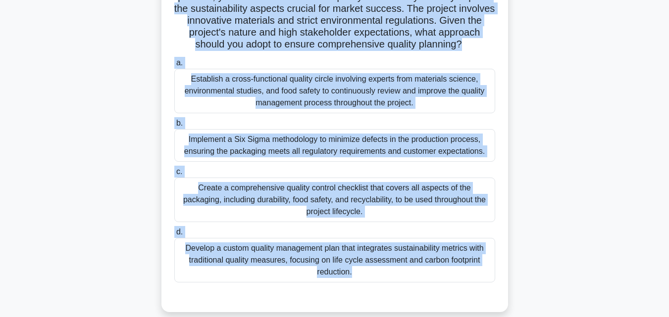
scroll to position [180, 0]
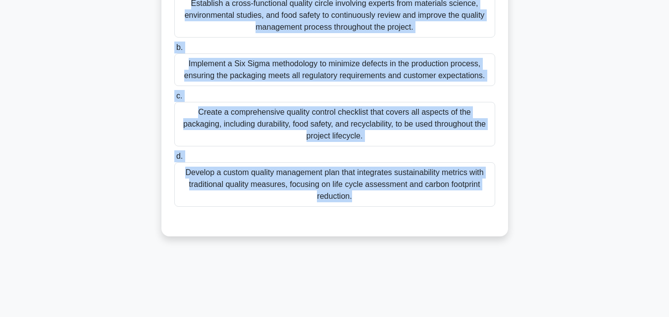
click at [374, 207] on div "Develop a custom quality management plan that integrates sustainability metrics…" at bounding box center [334, 184] width 321 height 45
click at [174, 160] on input "d. Develop a custom quality management plan that integrates sustainability metr…" at bounding box center [174, 157] width 0 height 6
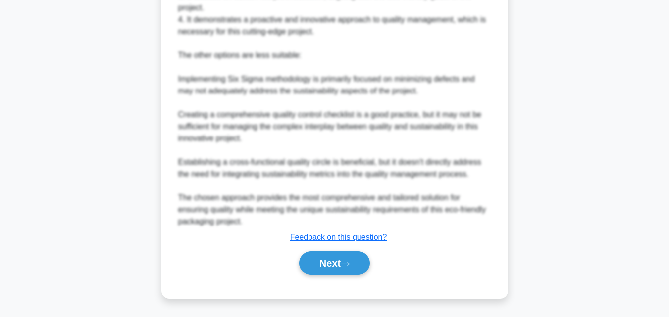
scroll to position [555, 0]
click at [334, 267] on button "Next" at bounding box center [334, 264] width 71 height 24
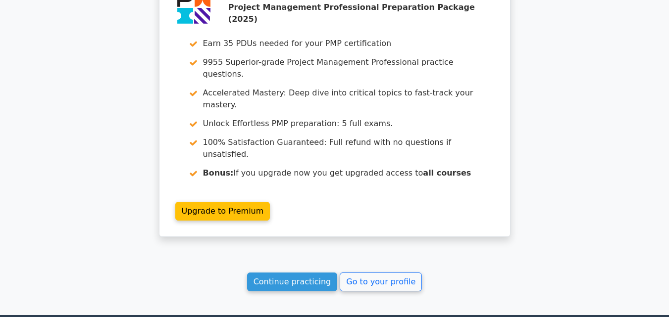
scroll to position [2398, 0]
